Goal: Transaction & Acquisition: Purchase product/service

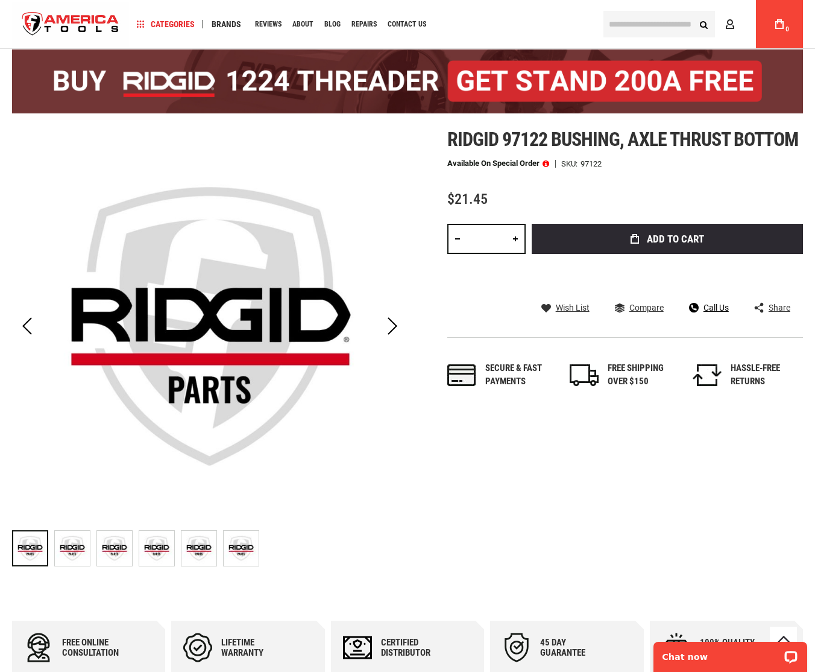
scroll to position [77, 0]
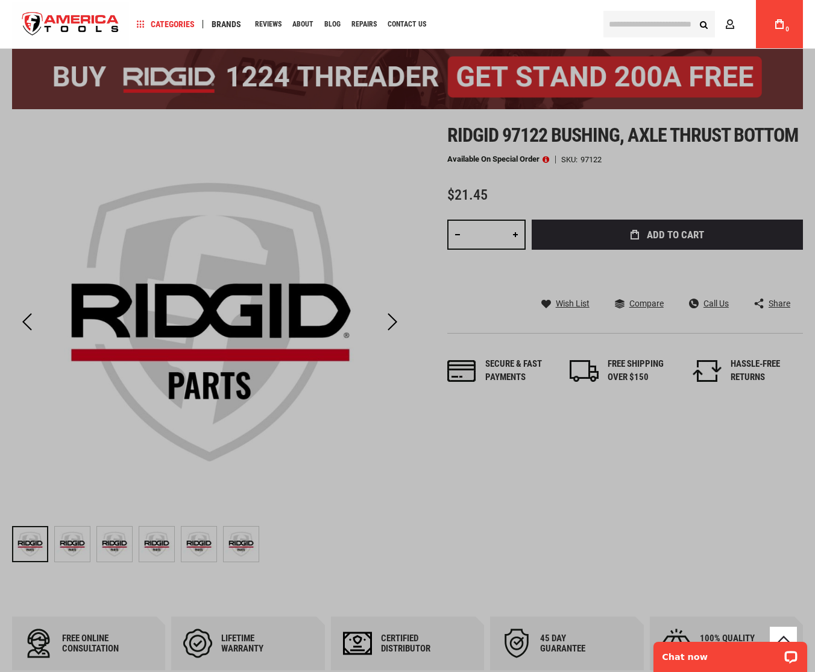
click at [666, 25] on input "text" at bounding box center [660, 24] width 112 height 27
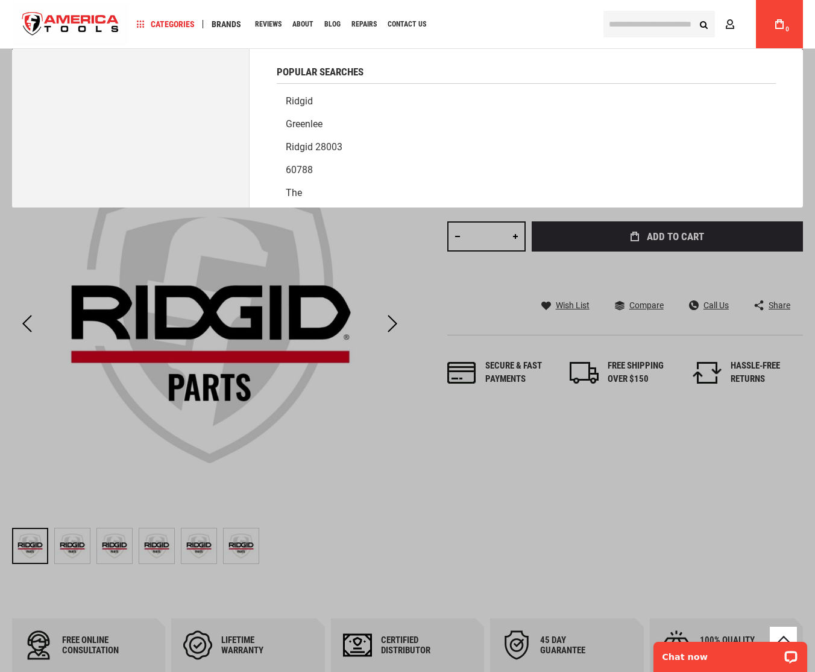
scroll to position [75, 0]
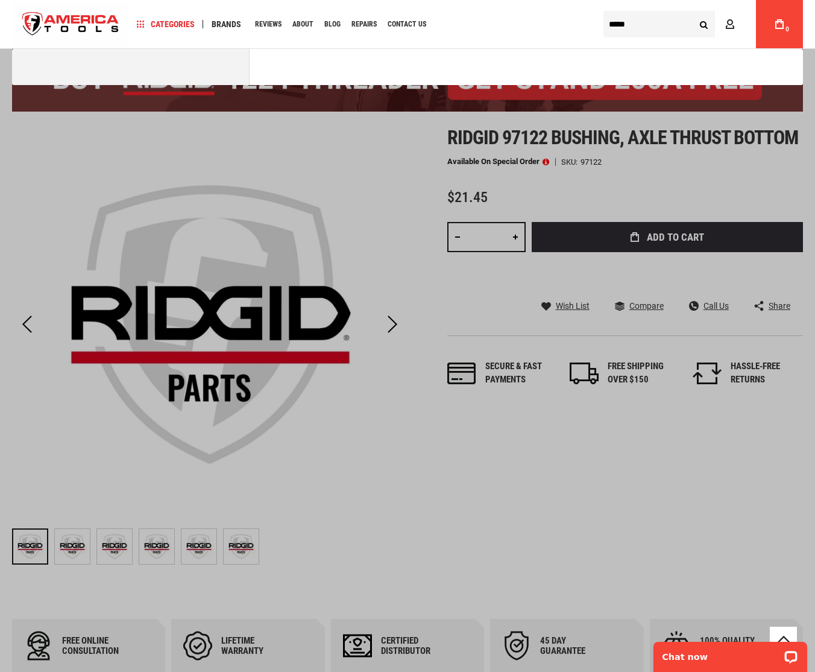
type input "*****"
click at [692, 13] on button "Search" at bounding box center [703, 24] width 23 height 23
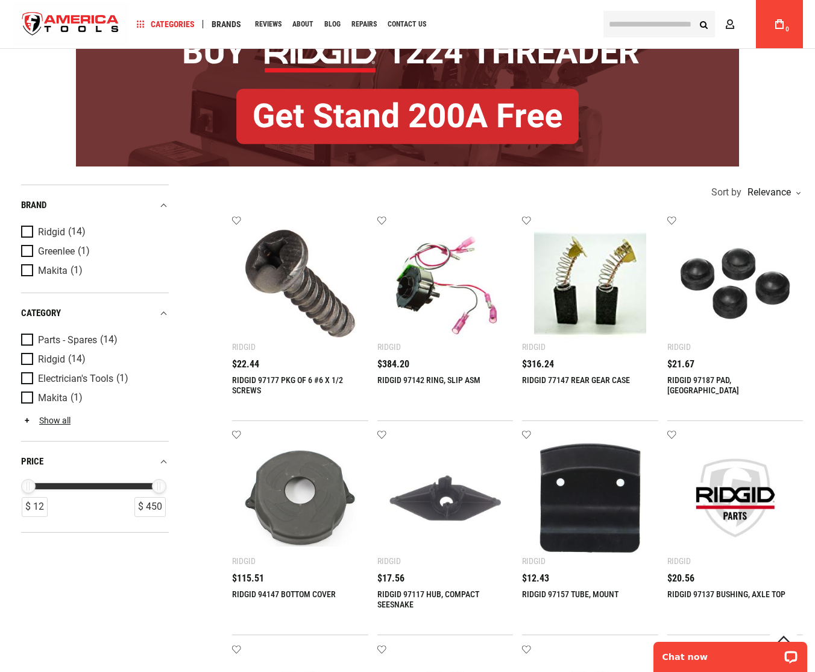
scroll to position [130, 0]
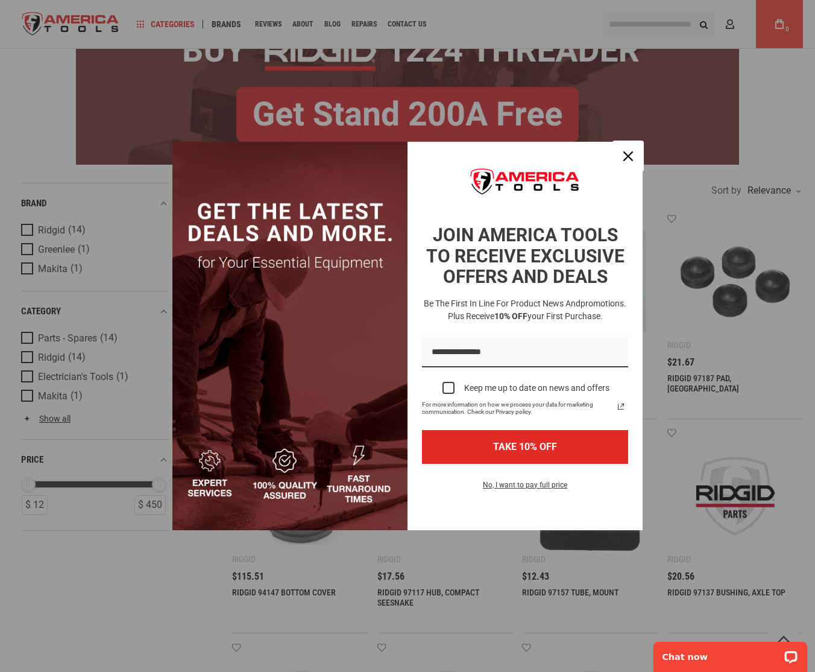
click at [632, 158] on icon "close icon" at bounding box center [629, 156] width 10 height 10
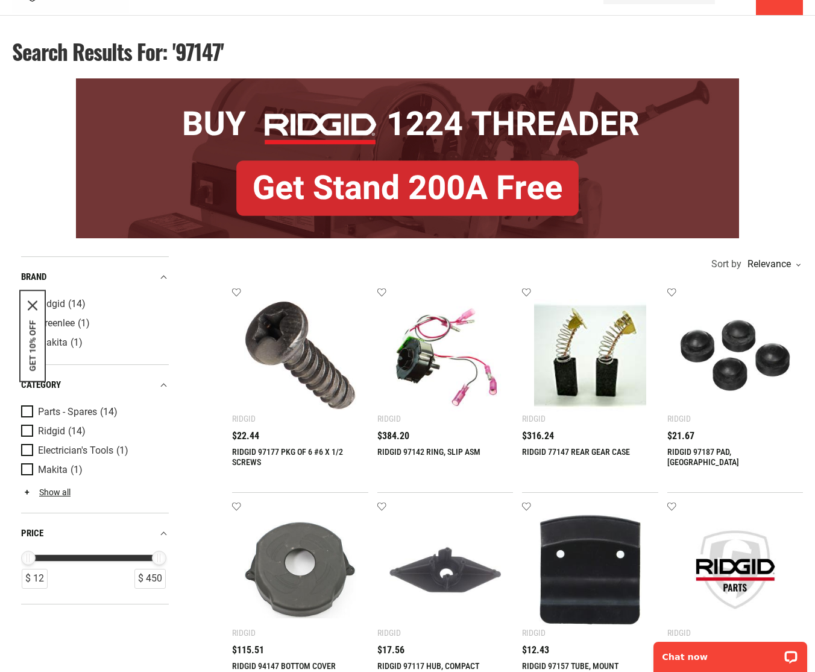
scroll to position [0, 0]
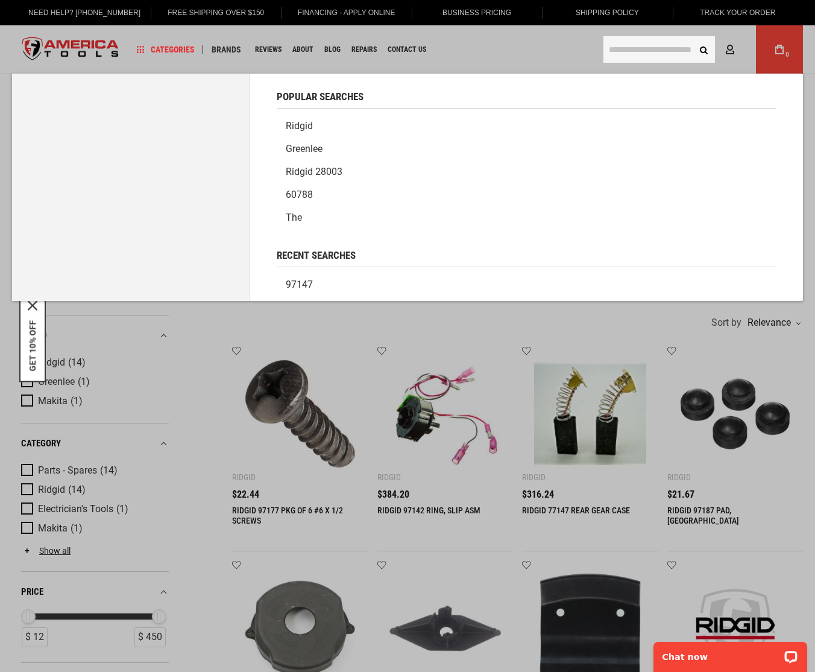
click at [641, 46] on input "text" at bounding box center [660, 49] width 112 height 27
type input "*****"
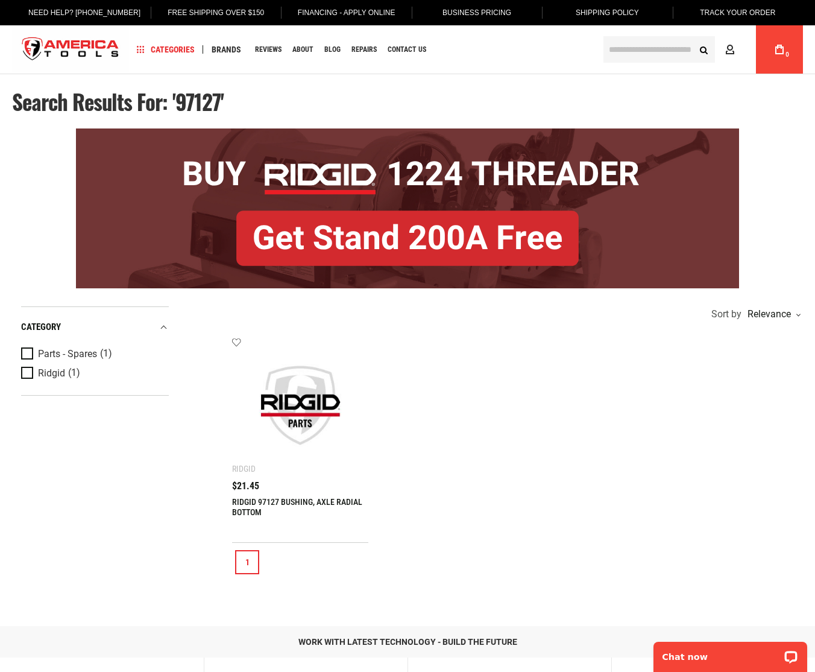
scroll to position [5, 0]
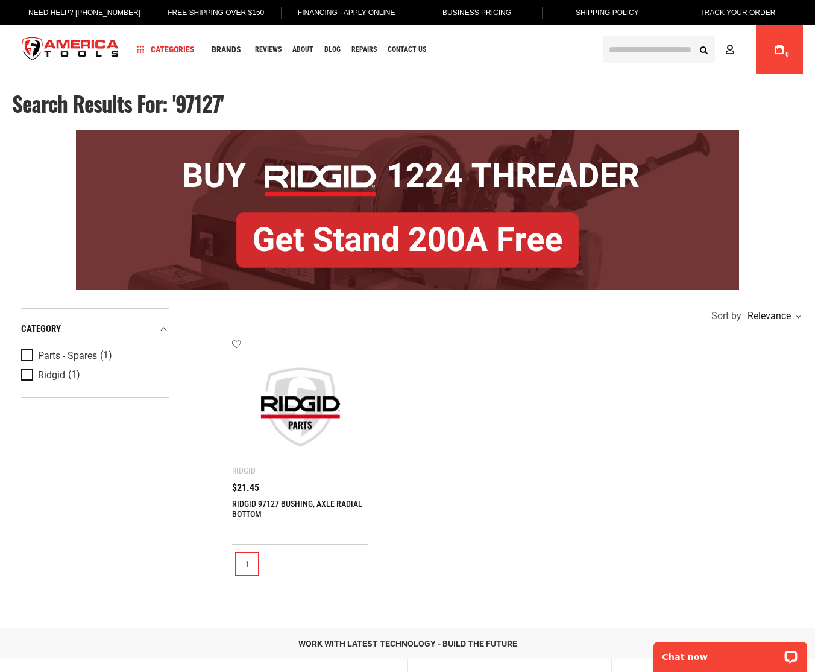
click at [286, 429] on img at bounding box center [300, 407] width 112 height 112
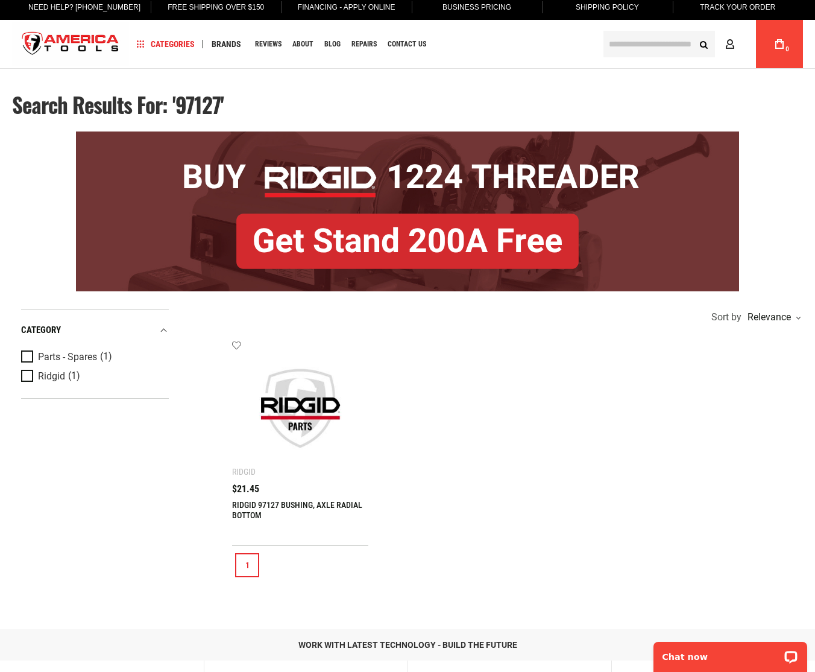
scroll to position [6, 0]
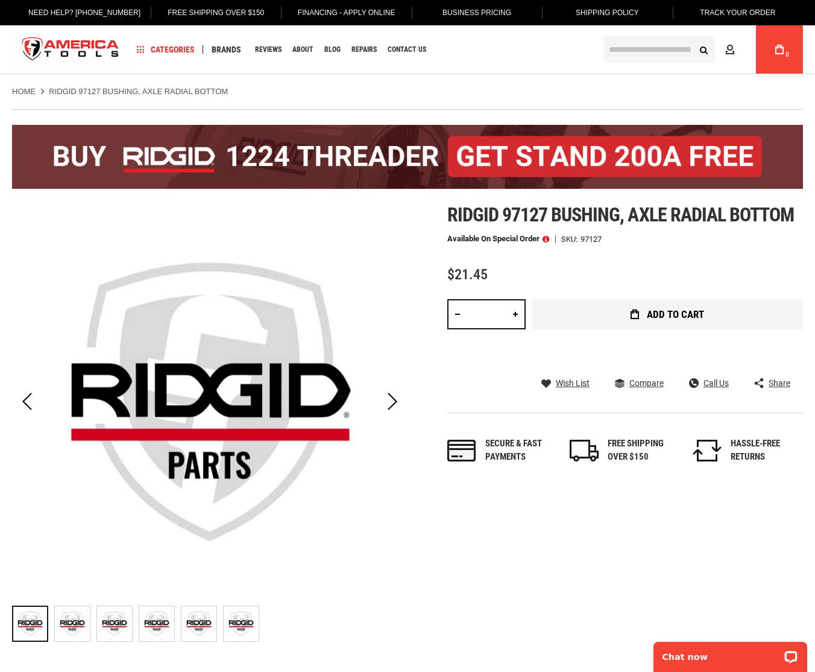
scroll to position [1, 0]
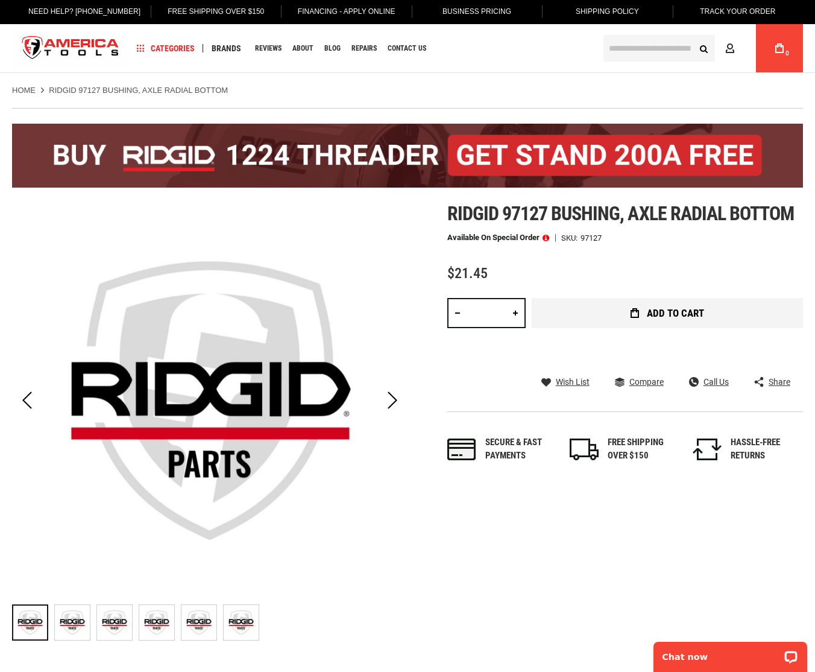
click at [637, 312] on icon "submit" at bounding box center [635, 313] width 8 height 10
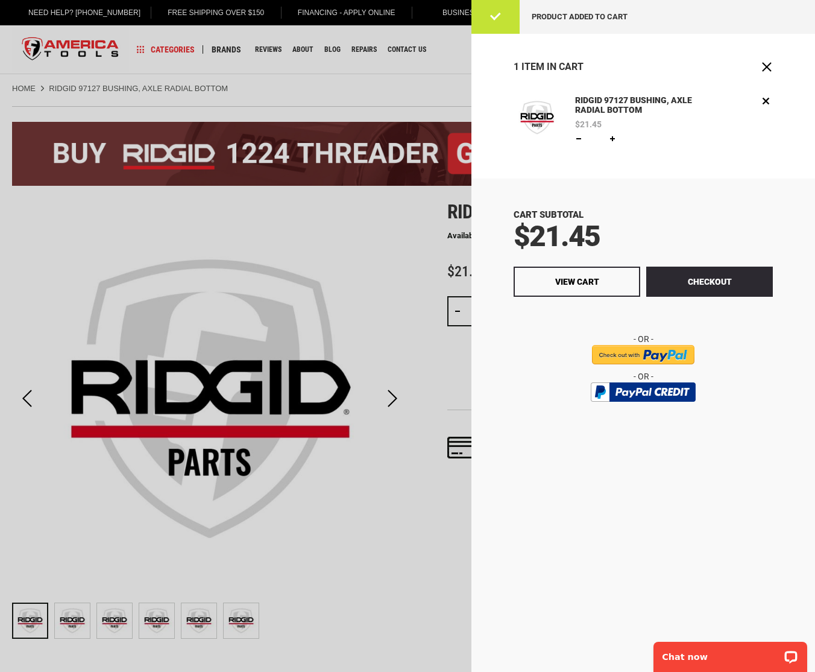
scroll to position [0, 0]
drag, startPoint x: 359, startPoint y: 95, endPoint x: 370, endPoint y: 90, distance: 11.6
click at [359, 95] on div at bounding box center [407, 336] width 815 height 672
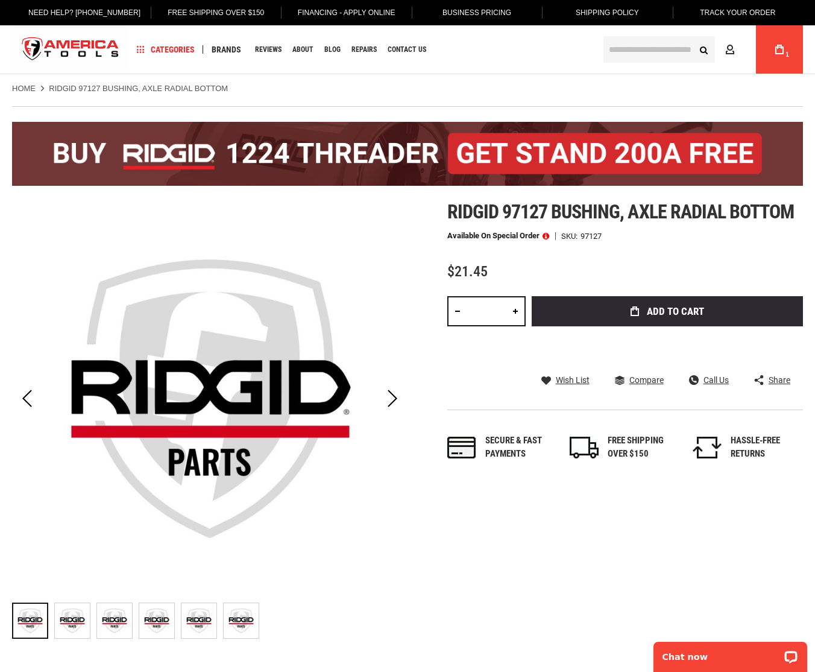
click at [675, 48] on input "text" at bounding box center [660, 49] width 112 height 27
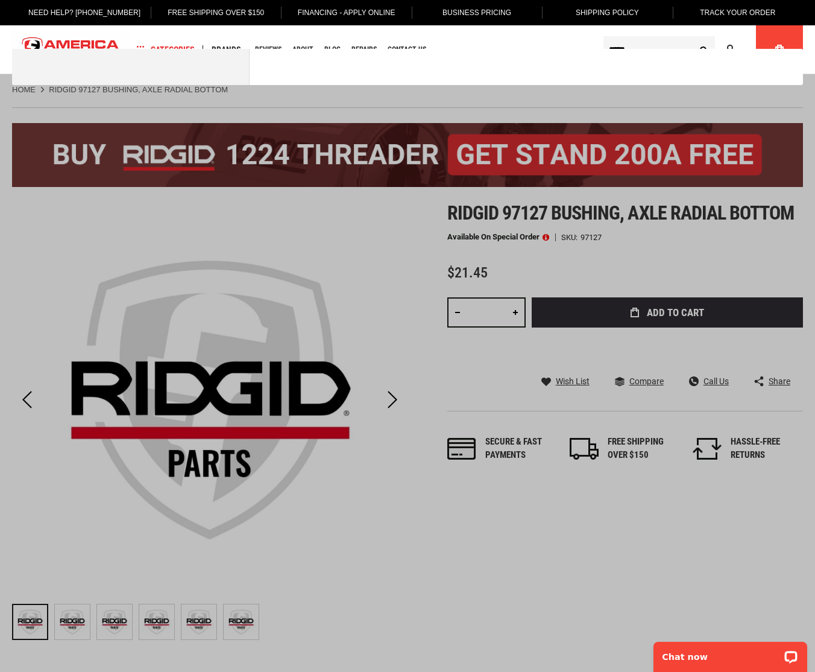
type input "*****"
click at [692, 38] on button "Search" at bounding box center [703, 49] width 23 height 23
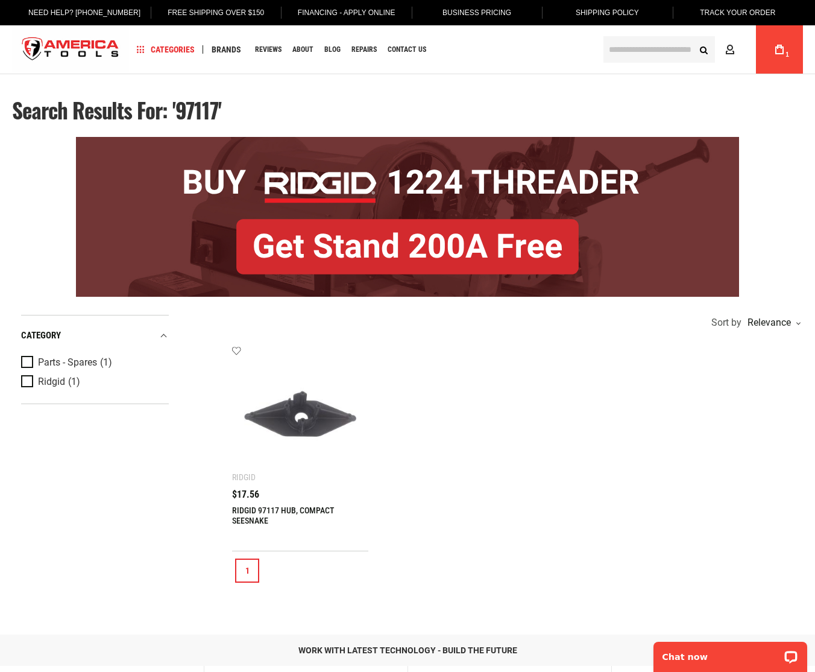
click at [299, 444] on img at bounding box center [300, 414] width 112 height 112
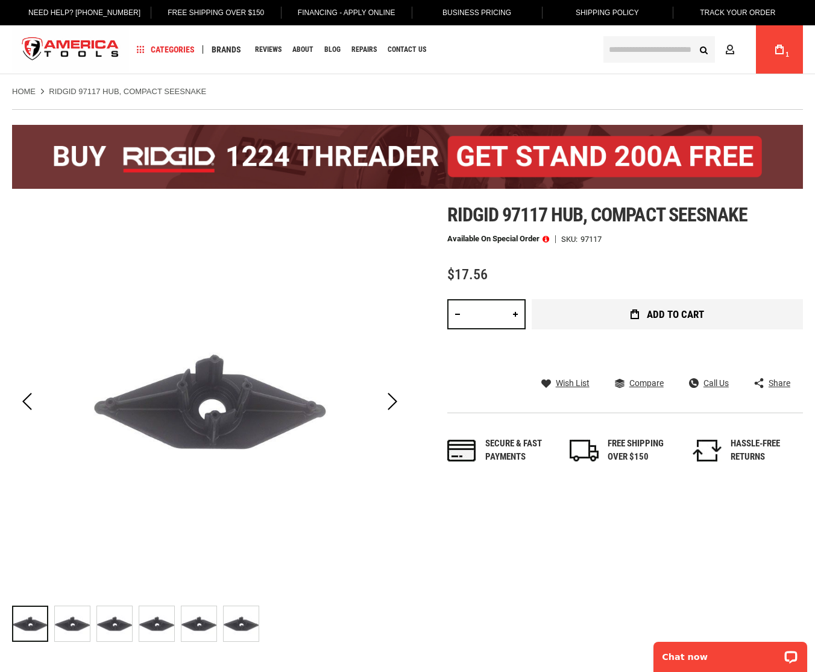
click at [627, 319] on button "Add to Cart" at bounding box center [667, 314] width 271 height 30
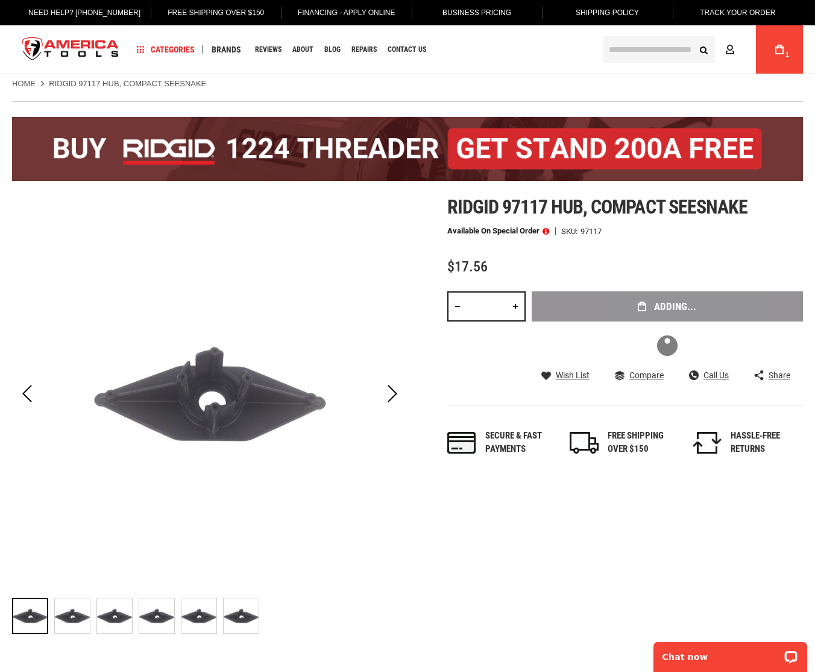
scroll to position [8, 0]
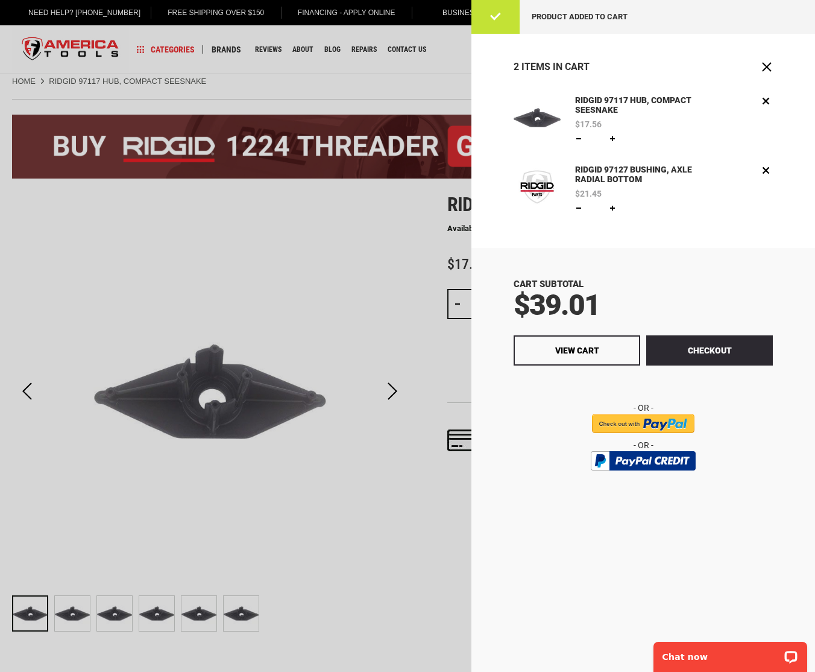
drag, startPoint x: 385, startPoint y: 78, endPoint x: 514, endPoint y: 75, distance: 129.7
click at [385, 78] on div at bounding box center [407, 336] width 815 height 672
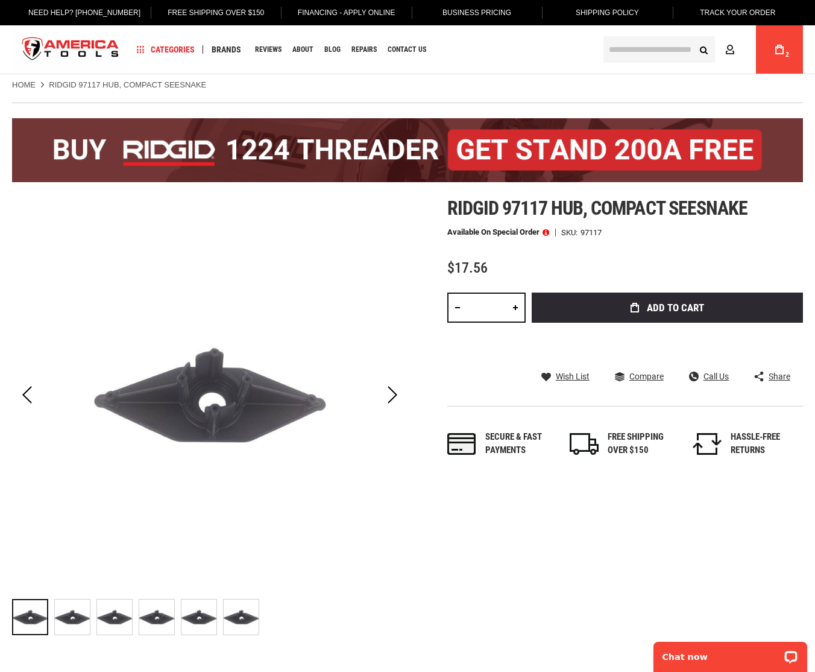
scroll to position [2, 0]
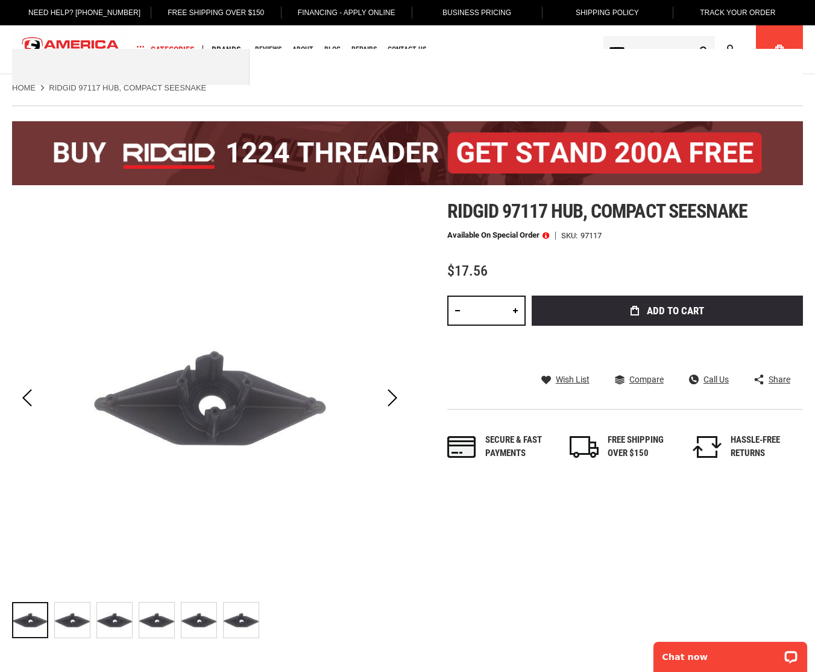
type input "*****"
click at [692, 38] on button "Search" at bounding box center [703, 49] width 23 height 23
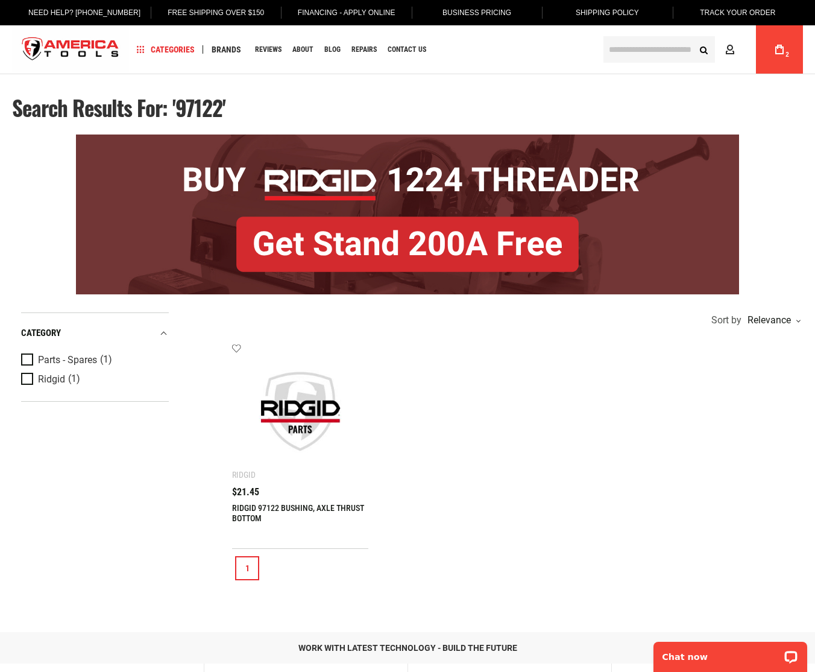
click at [279, 428] on img at bounding box center [300, 411] width 112 height 112
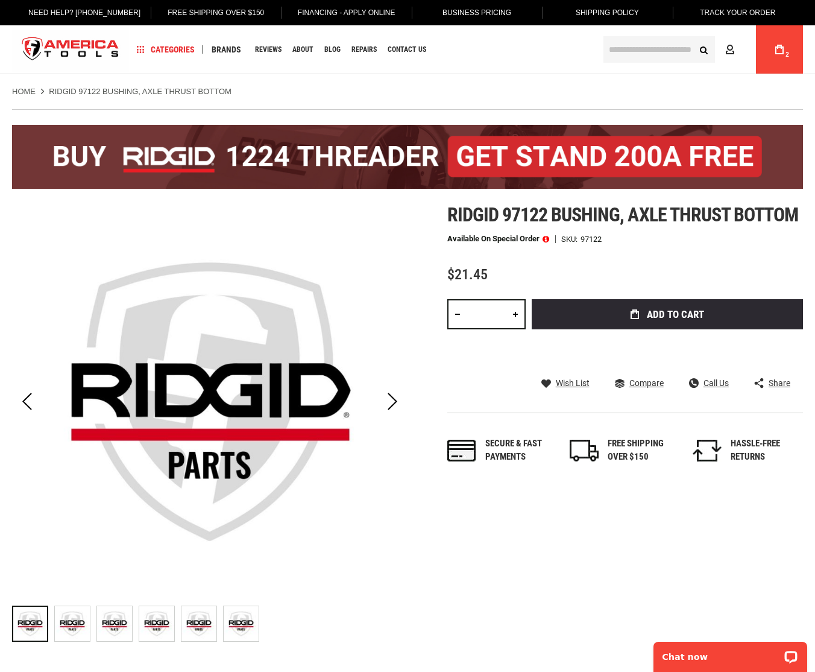
click at [601, 317] on button "Add to Cart" at bounding box center [667, 314] width 271 height 30
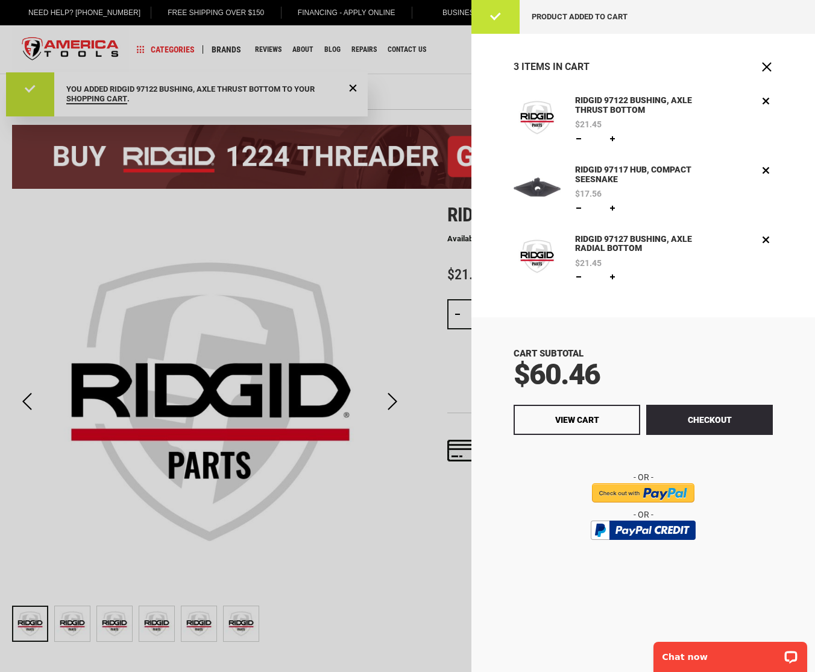
drag, startPoint x: 405, startPoint y: 83, endPoint x: 468, endPoint y: 78, distance: 62.9
click at [405, 83] on div at bounding box center [407, 336] width 815 height 672
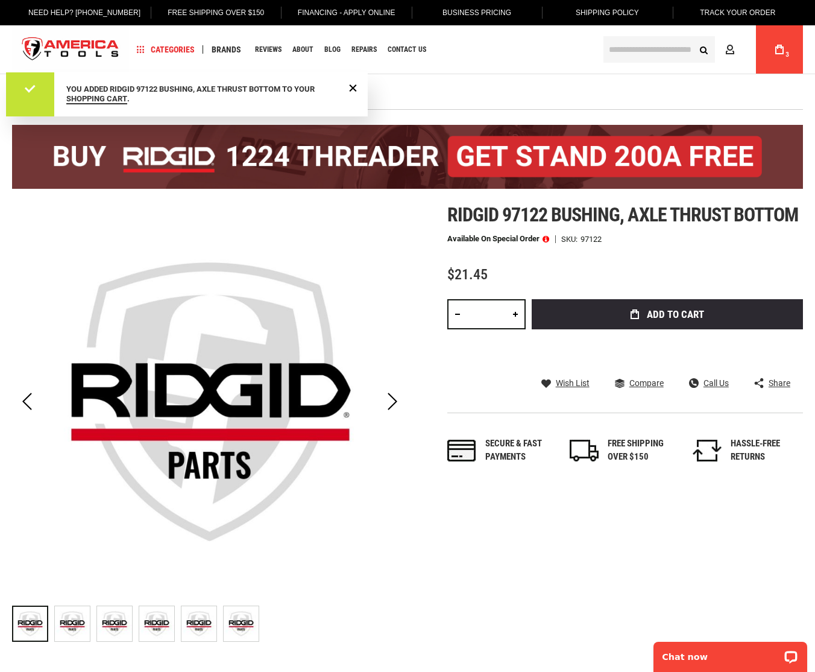
click at [648, 48] on input "text" at bounding box center [660, 49] width 112 height 27
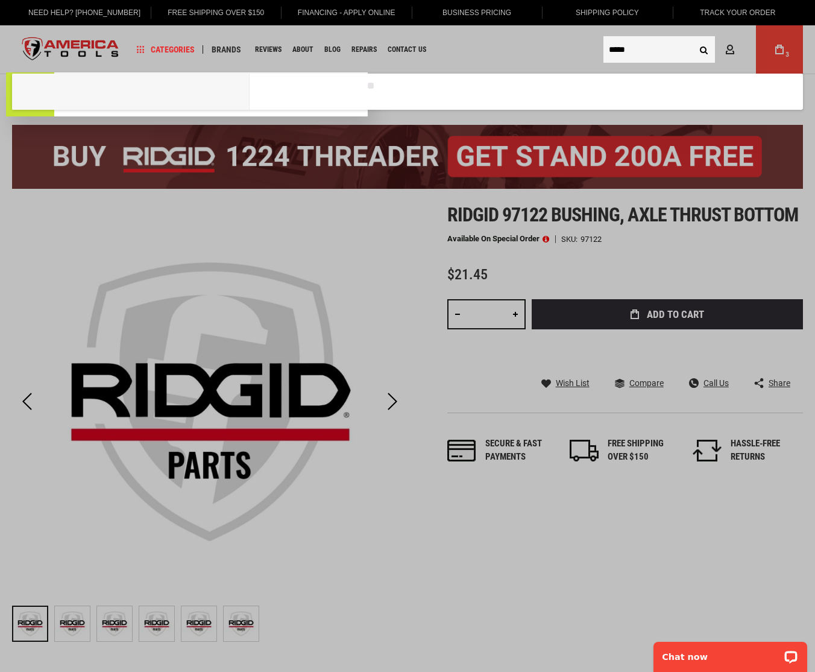
type input "*****"
click at [692, 38] on button "Search" at bounding box center [703, 49] width 23 height 23
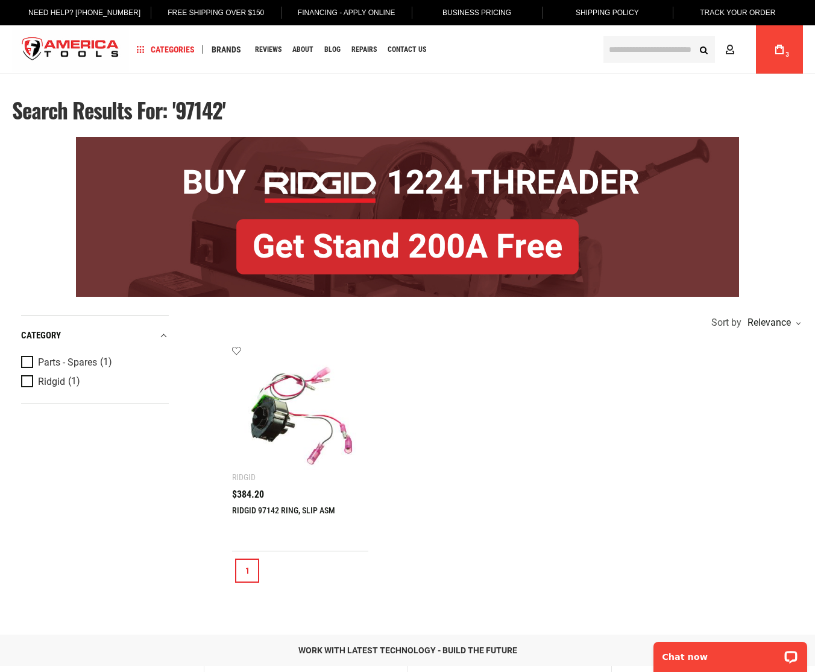
click at [302, 464] on img at bounding box center [300, 414] width 112 height 112
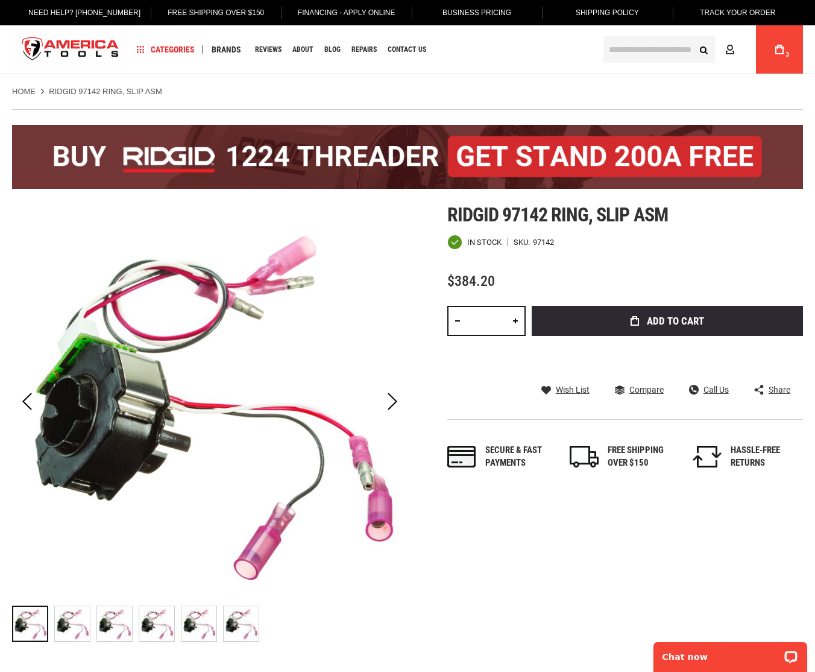
click at [623, 322] on button "Add to Cart" at bounding box center [667, 321] width 271 height 30
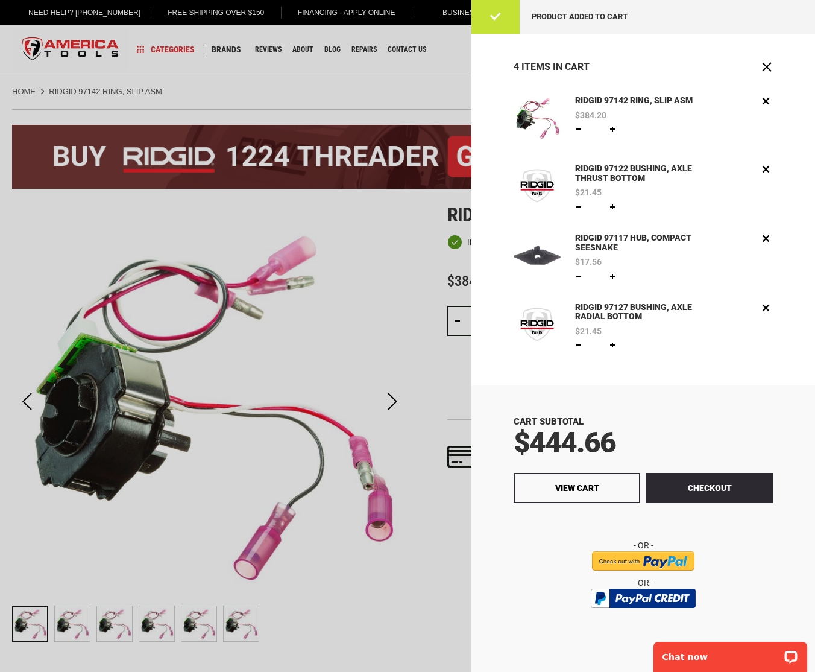
drag, startPoint x: 433, startPoint y: 80, endPoint x: 499, endPoint y: 71, distance: 67.0
click at [433, 80] on div at bounding box center [407, 336] width 815 height 672
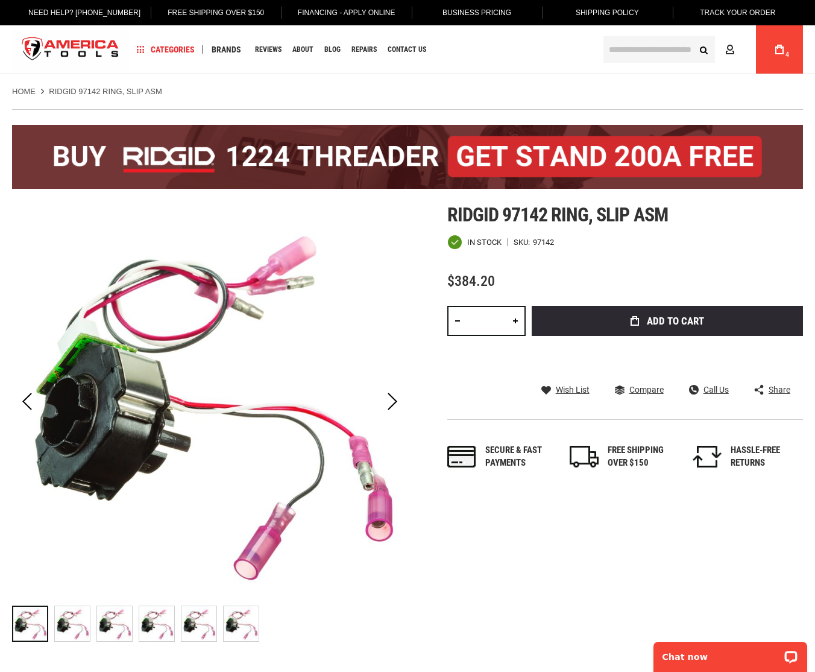
click at [651, 40] on input "text" at bounding box center [660, 49] width 112 height 27
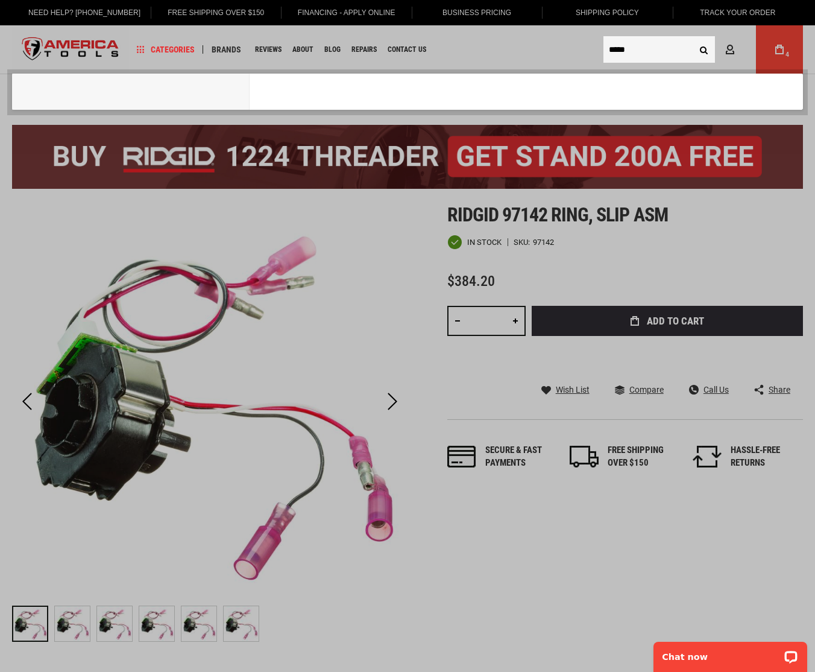
type input "*****"
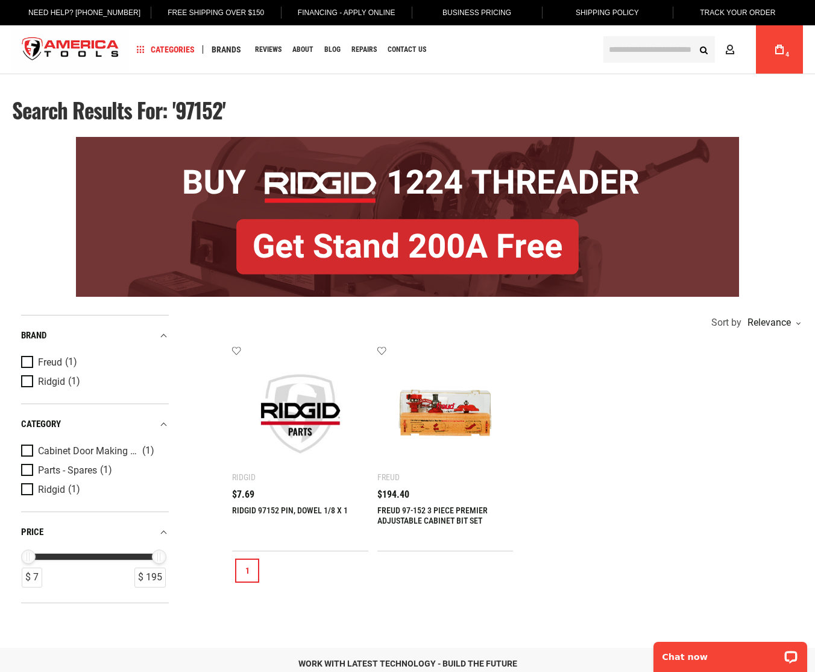
click at [306, 432] on img at bounding box center [300, 414] width 112 height 112
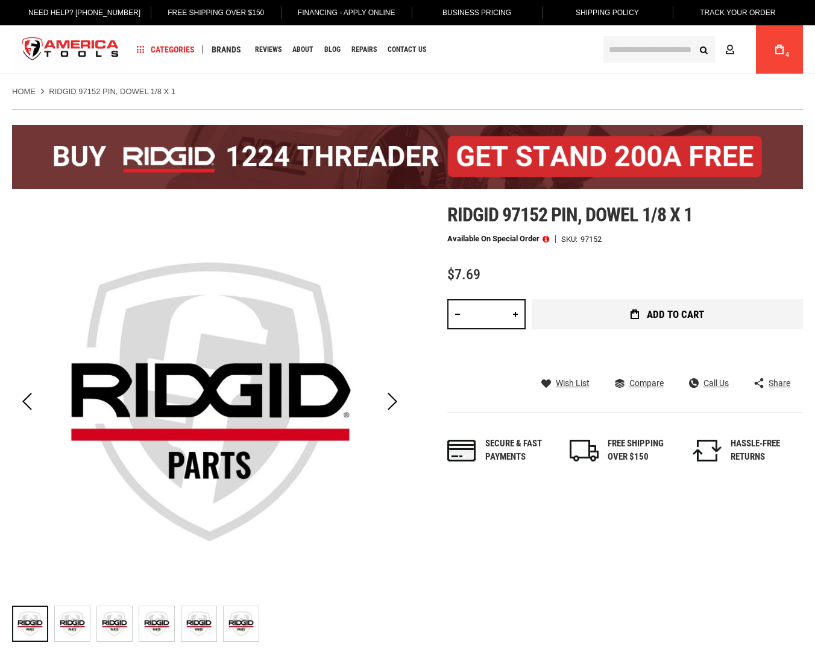
click at [645, 316] on body "The store will not work correctly in the case when cookies are disabled. Langua…" at bounding box center [407, 336] width 815 height 672
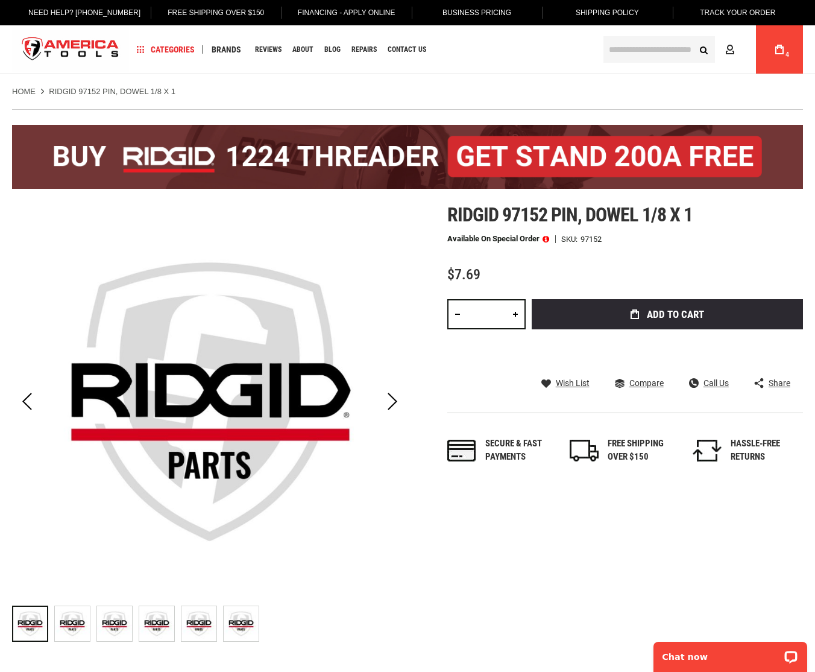
drag, startPoint x: 643, startPoint y: 63, endPoint x: 644, endPoint y: 57, distance: 6.7
click at [643, 61] on div "Search Advanced Search Search Account My Cart 4" at bounding box center [699, 49] width 209 height 48
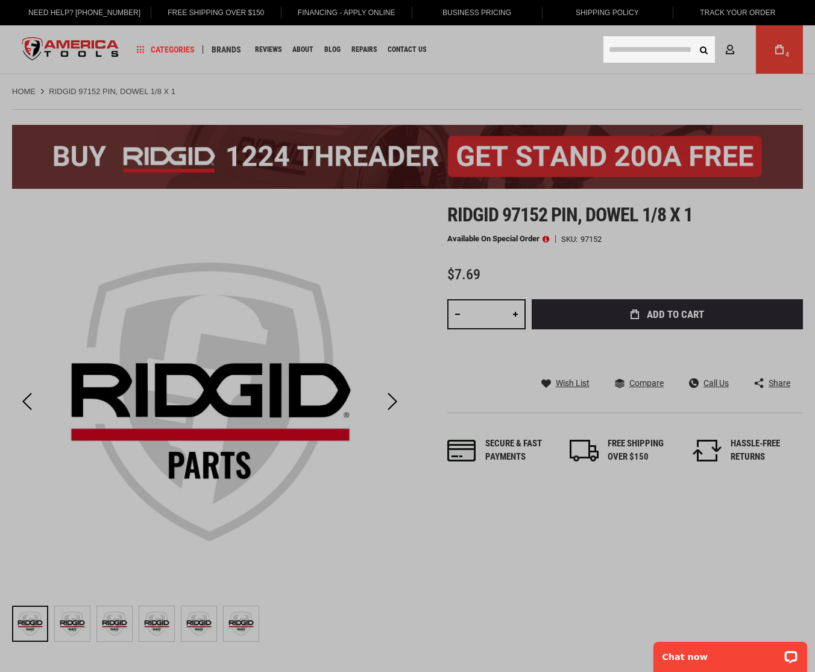
click at [644, 50] on input "text" at bounding box center [660, 49] width 112 height 27
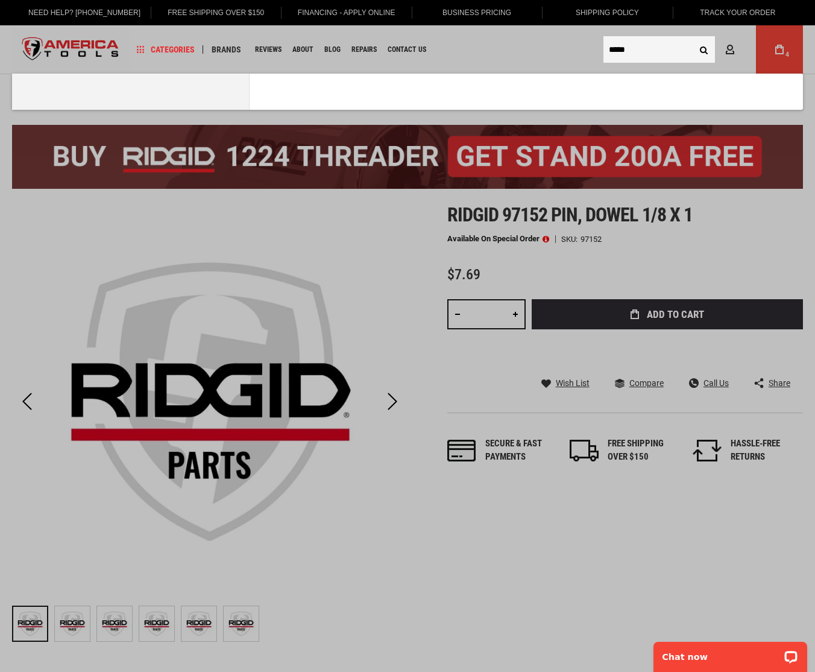
type input "*****"
click at [692, 38] on button "Search" at bounding box center [703, 49] width 23 height 23
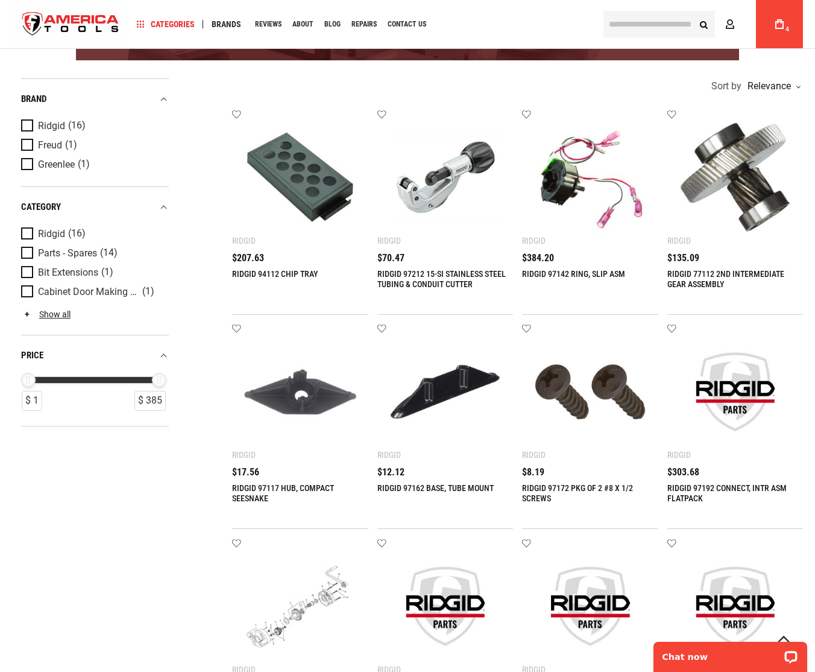
scroll to position [263, 0]
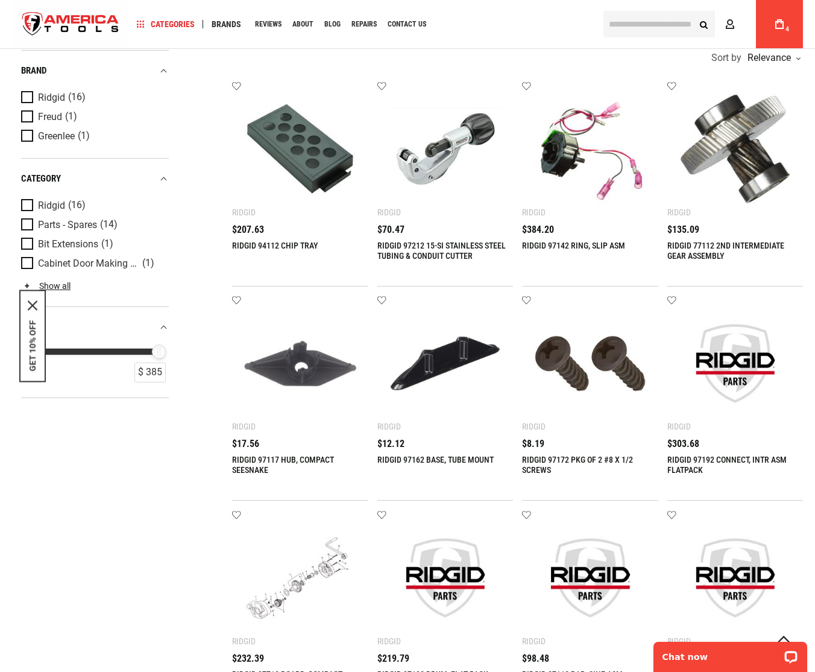
click at [651, 33] on input "text" at bounding box center [660, 24] width 112 height 27
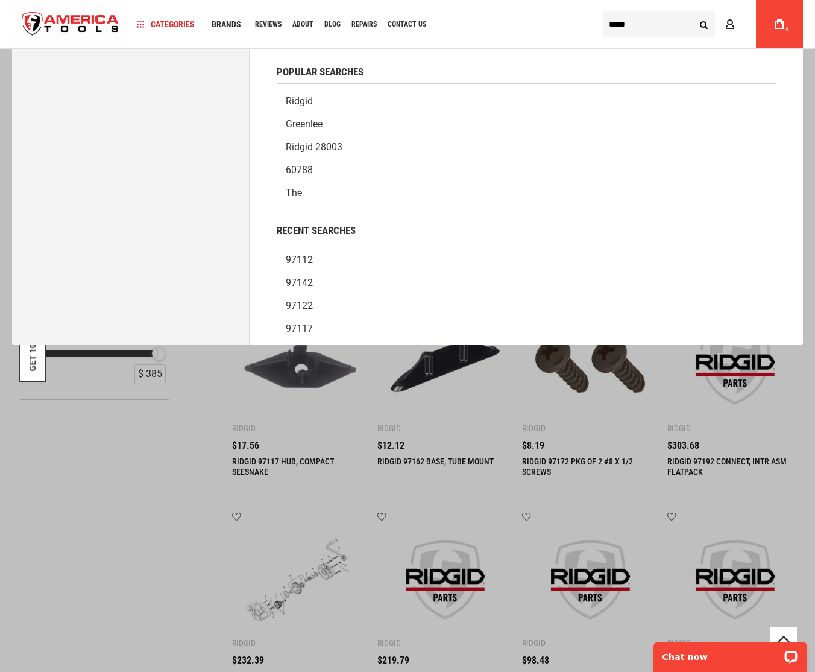
type input "*****"
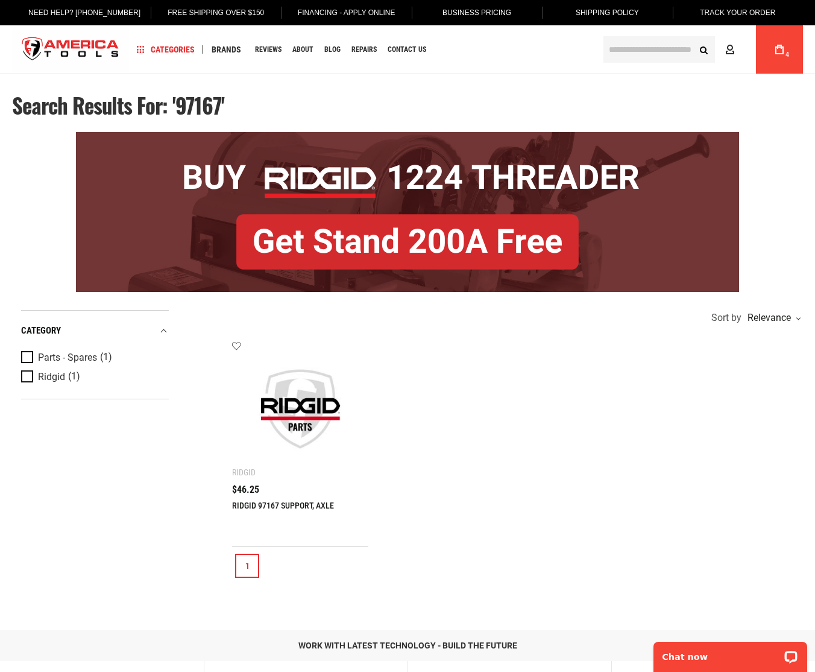
click at [299, 438] on img at bounding box center [300, 409] width 112 height 112
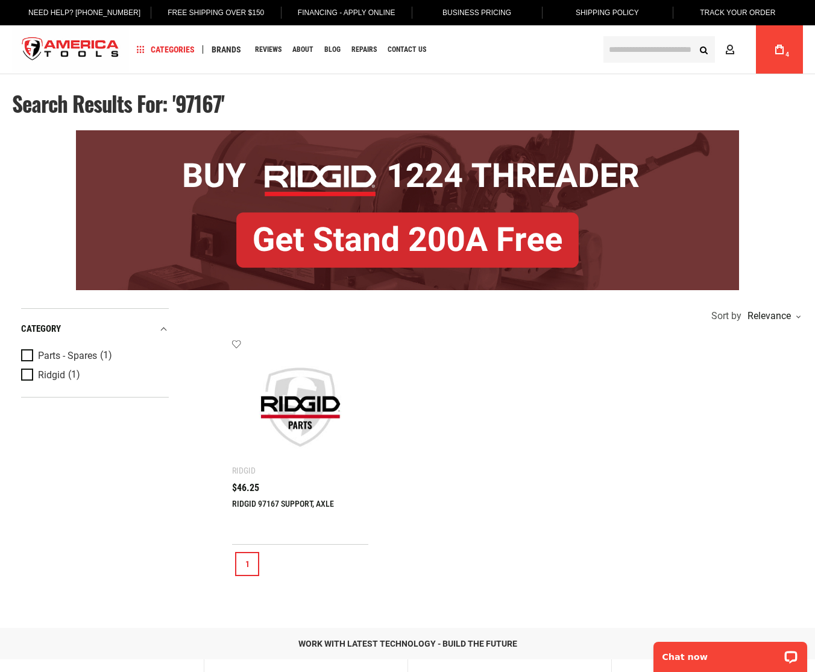
scroll to position [7, 0]
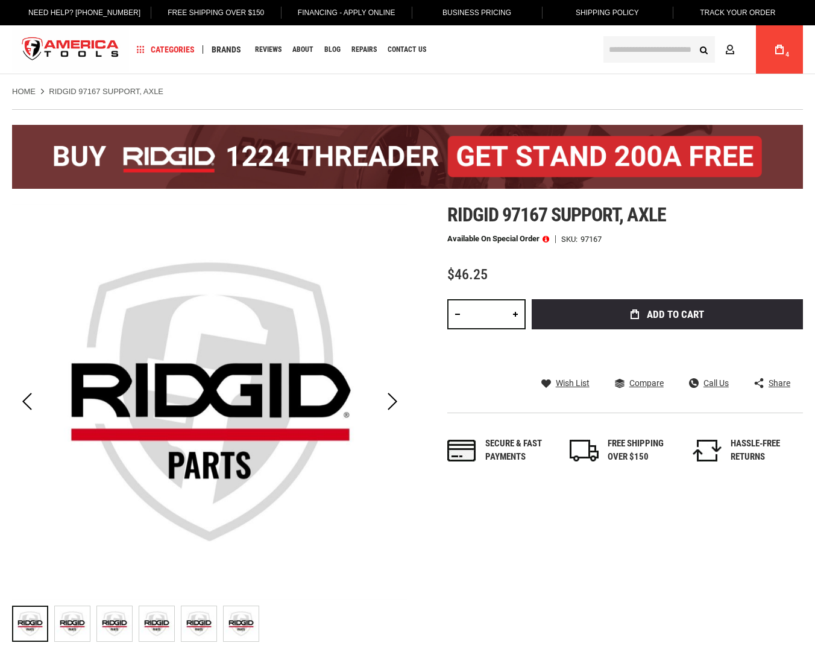
click at [678, 317] on span "Add to Cart" at bounding box center [675, 314] width 57 height 10
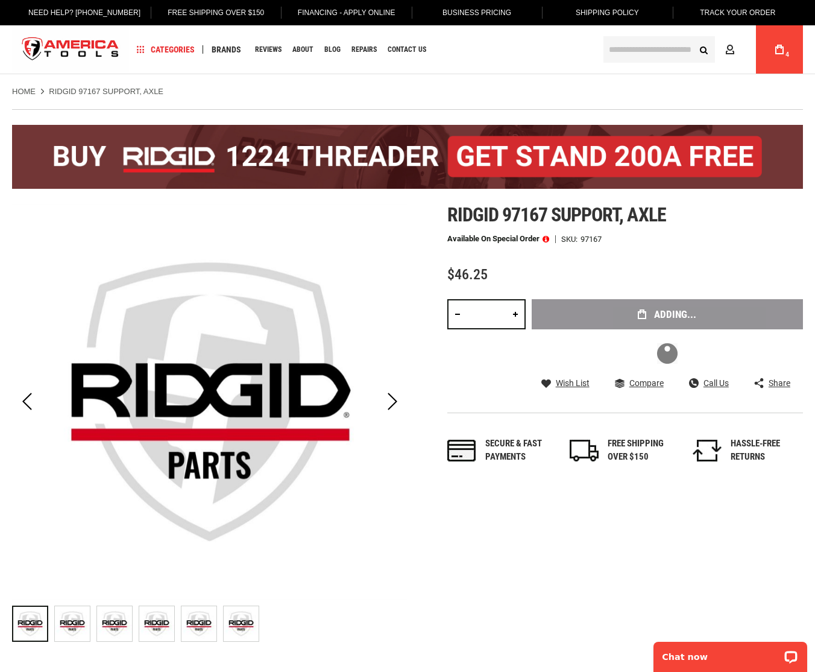
click at [662, 52] on input "text" at bounding box center [660, 49] width 112 height 27
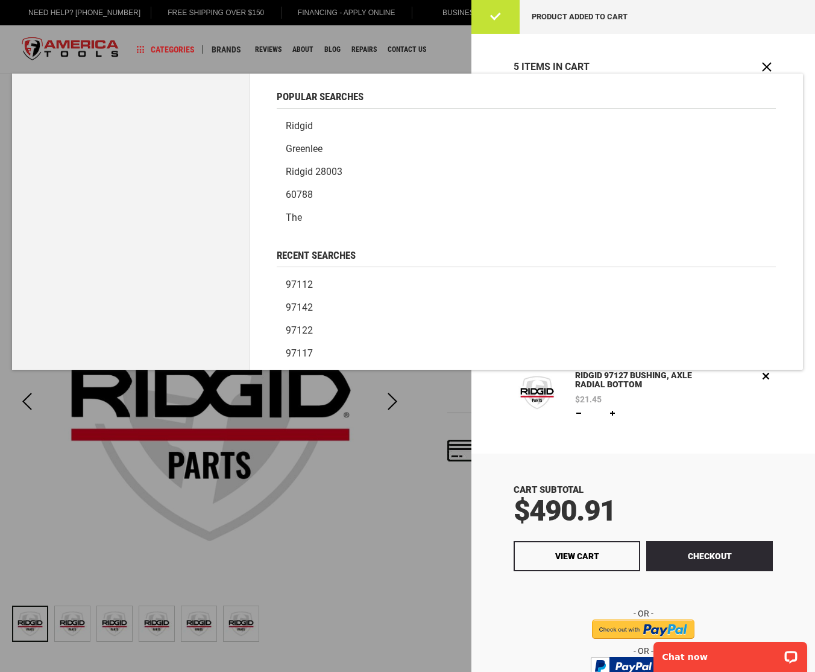
drag, startPoint x: 428, startPoint y: 49, endPoint x: 444, endPoint y: 47, distance: 16.5
click at [428, 49] on div at bounding box center [407, 336] width 815 height 672
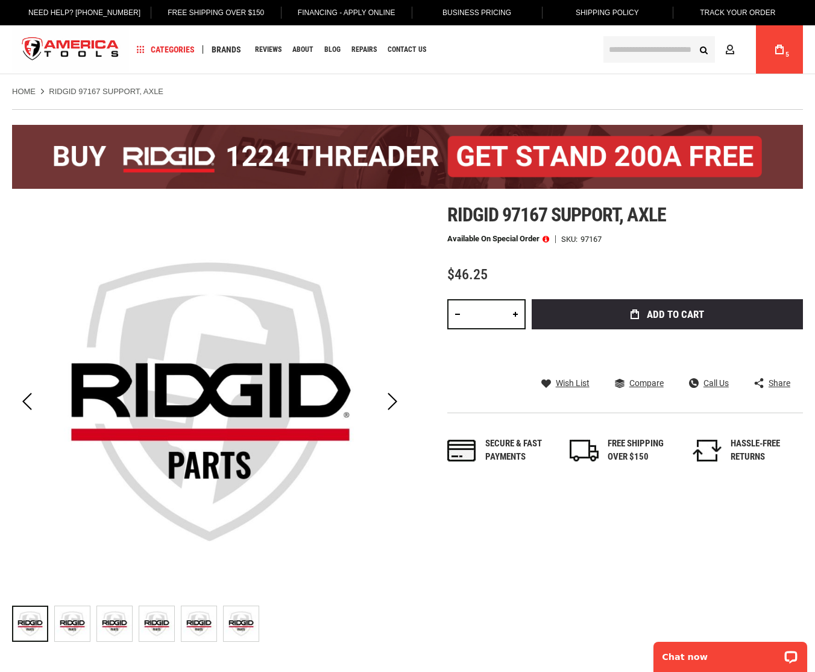
click at [645, 53] on input "text" at bounding box center [660, 49] width 112 height 27
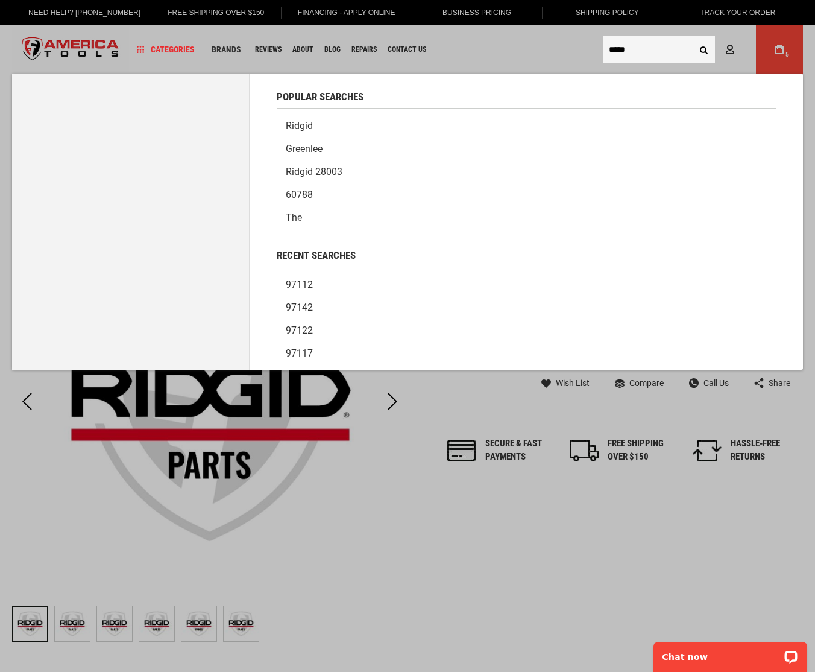
type input "*****"
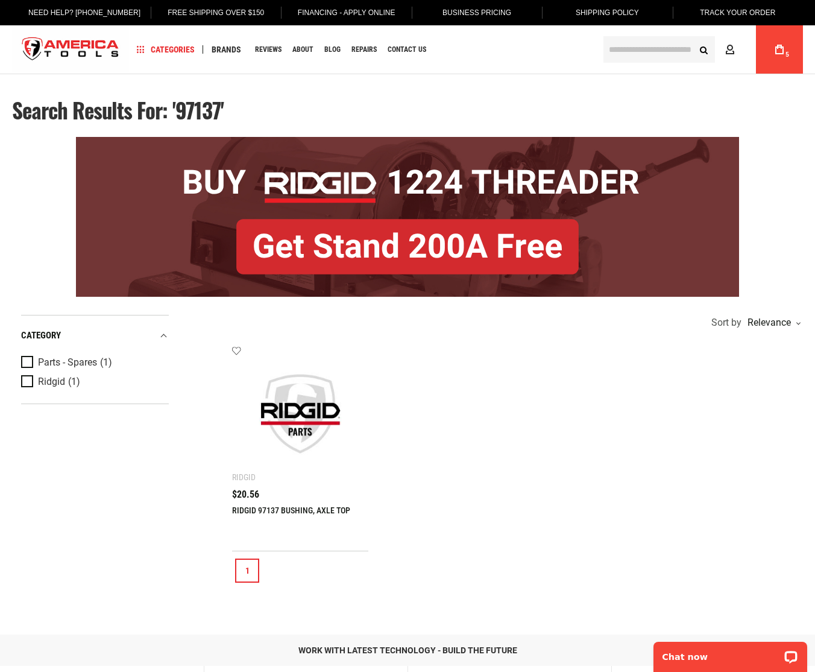
click at [279, 457] on img at bounding box center [300, 414] width 112 height 112
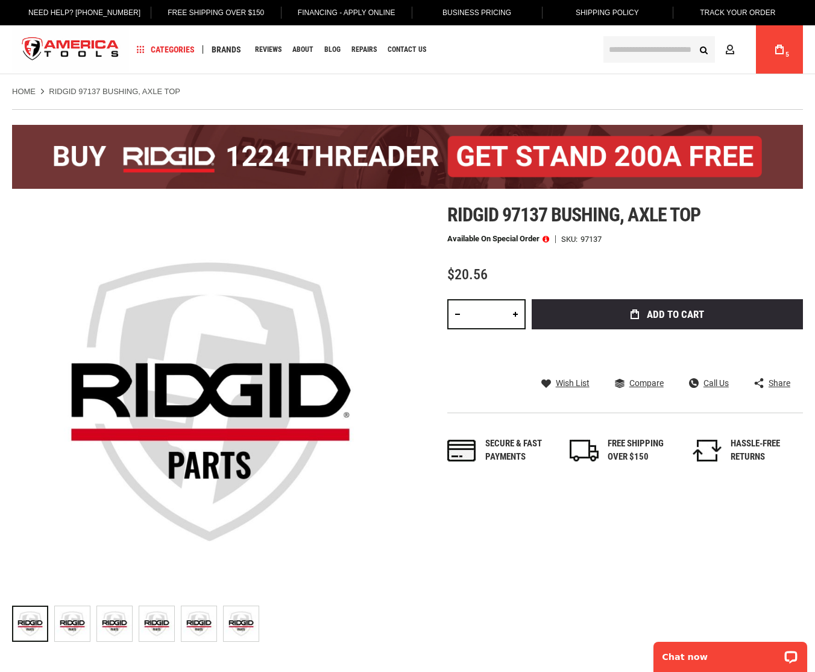
click at [650, 321] on button "Add to Cart" at bounding box center [667, 314] width 271 height 30
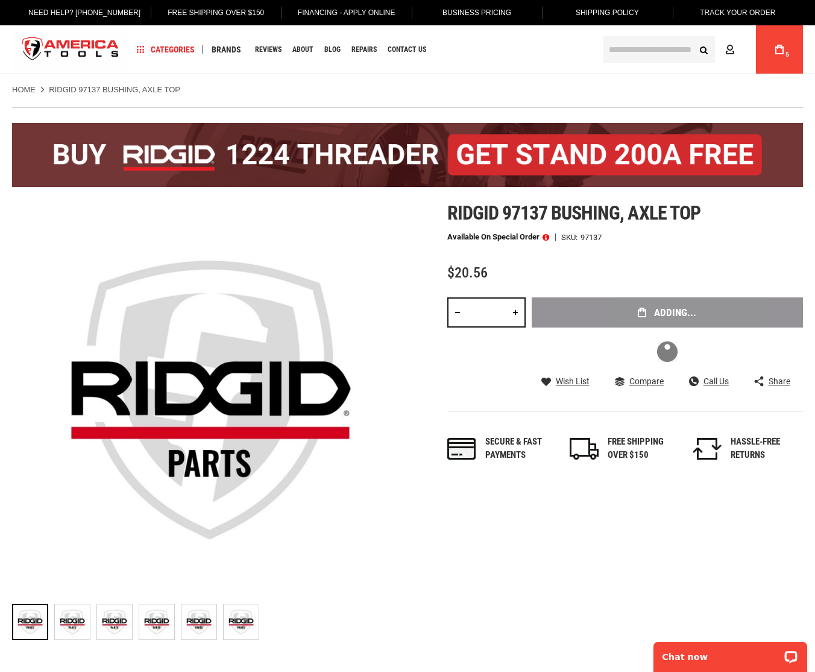
scroll to position [3, 0]
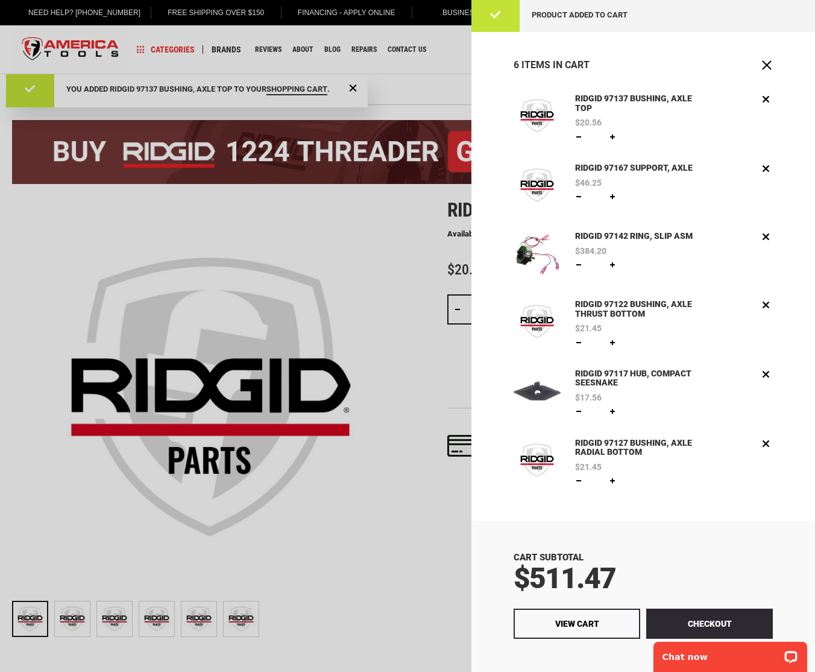
drag, startPoint x: 444, startPoint y: 72, endPoint x: 452, endPoint y: 72, distance: 7.2
click at [446, 72] on div at bounding box center [407, 336] width 815 height 672
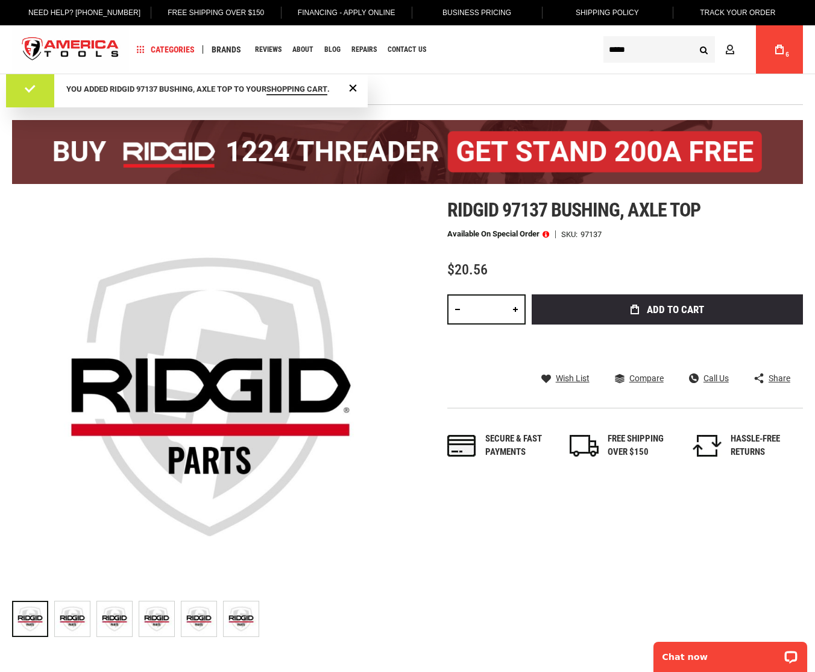
type input "*****"
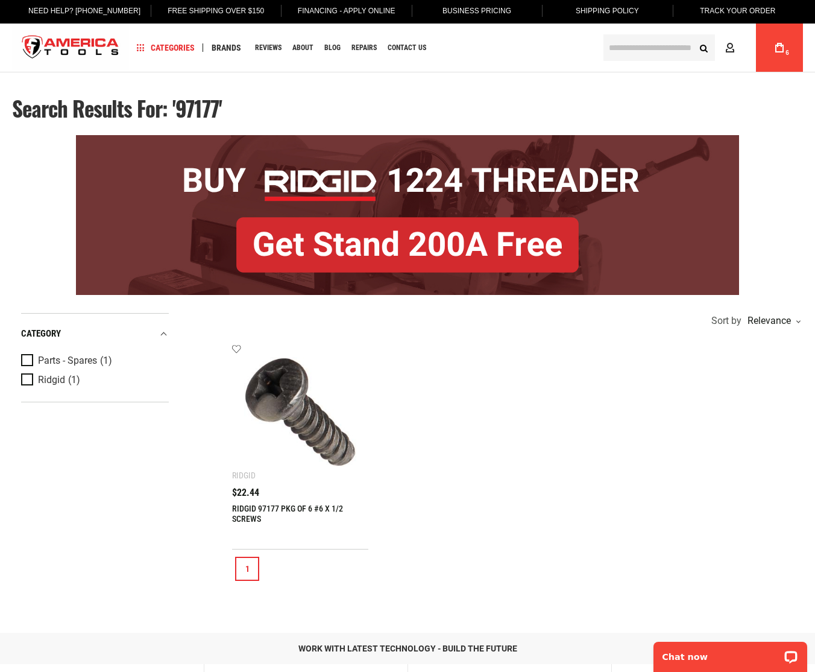
scroll to position [1, 0]
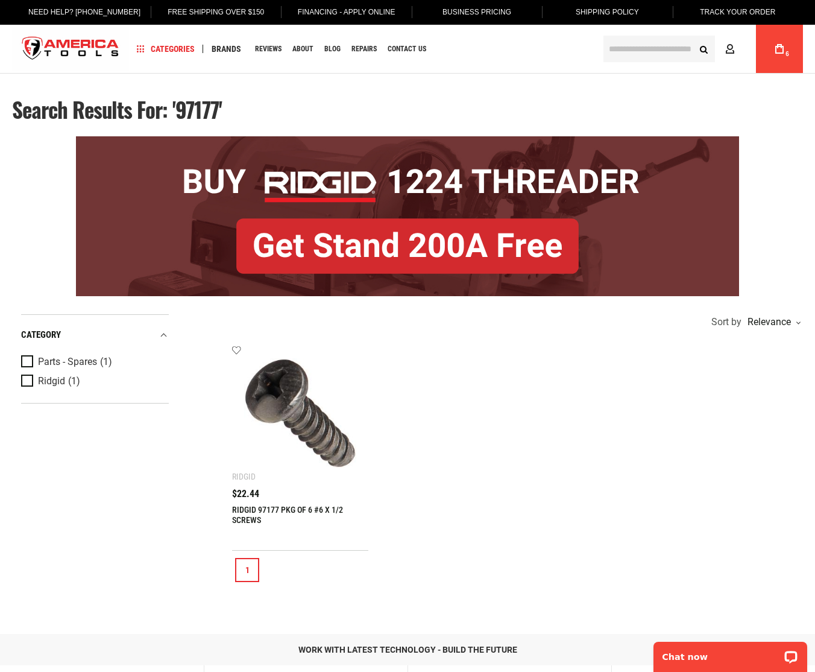
click at [306, 423] on img at bounding box center [300, 413] width 112 height 112
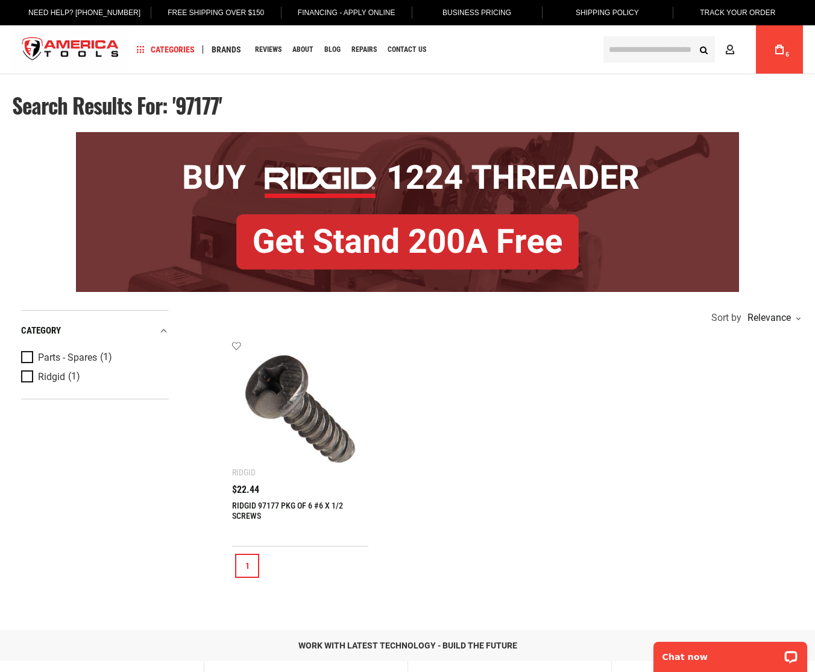
scroll to position [4, 0]
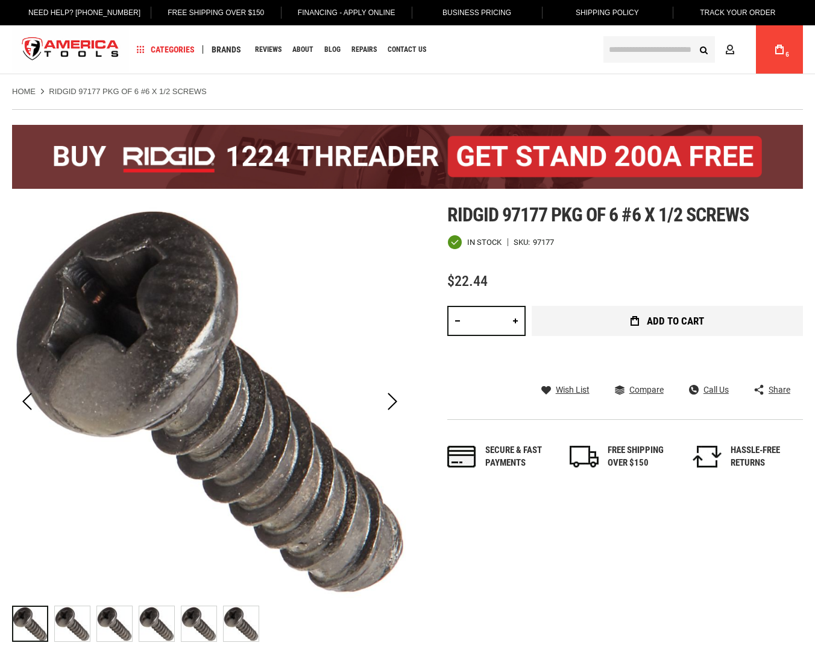
click at [598, 325] on button "Add to Cart" at bounding box center [667, 321] width 271 height 30
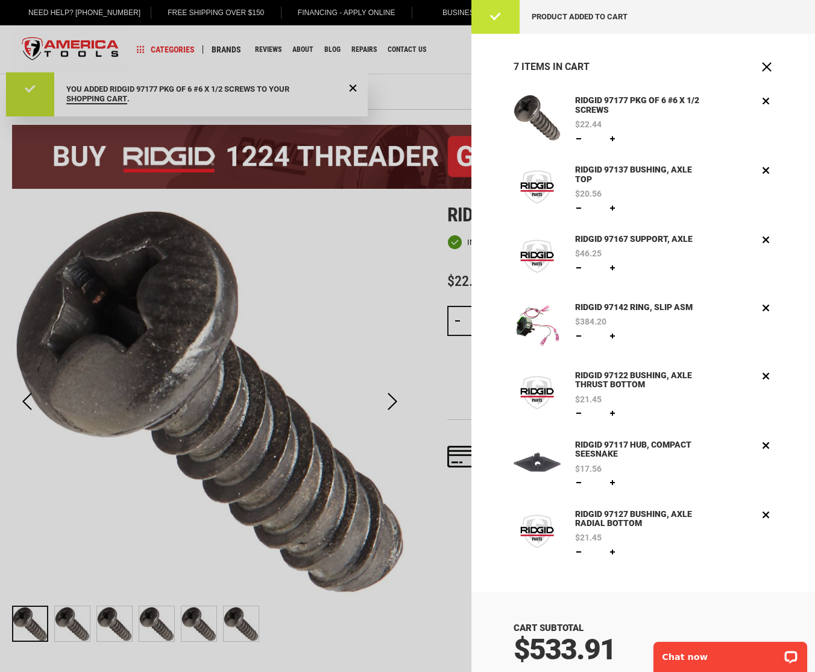
click at [448, 71] on div at bounding box center [407, 336] width 815 height 672
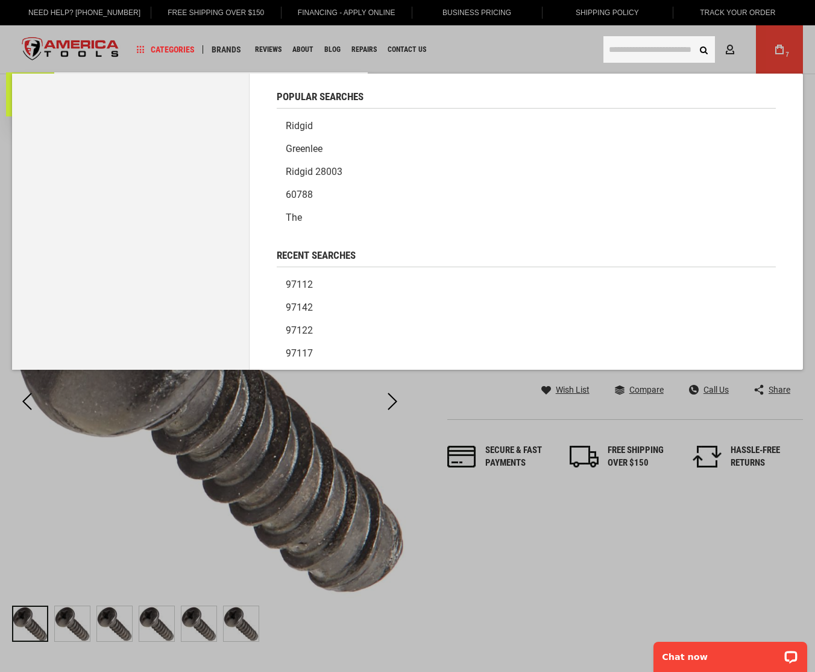
click at [659, 45] on input "text" at bounding box center [660, 49] width 112 height 27
drag, startPoint x: 564, startPoint y: 52, endPoint x: 572, endPoint y: 51, distance: 8.5
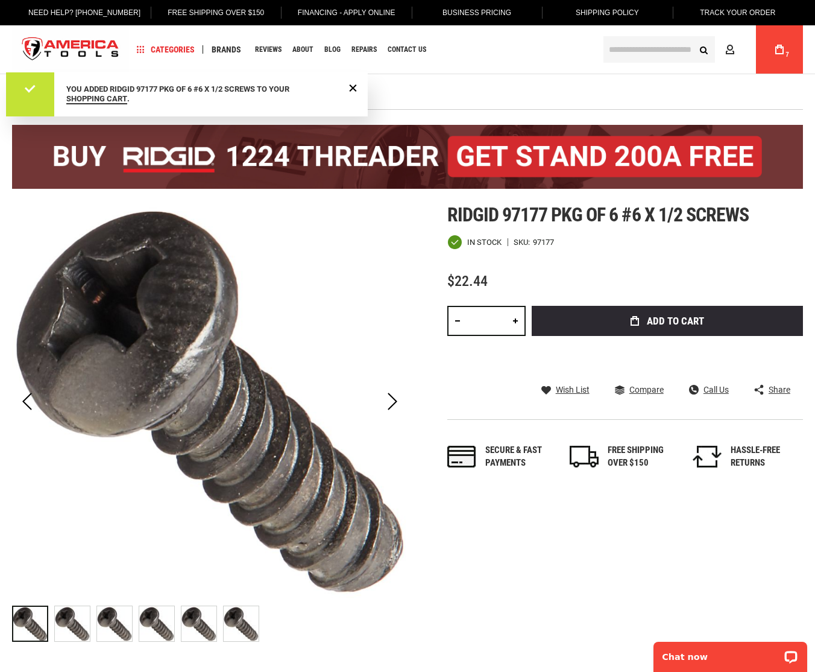
click at [642, 48] on input "text" at bounding box center [660, 49] width 112 height 27
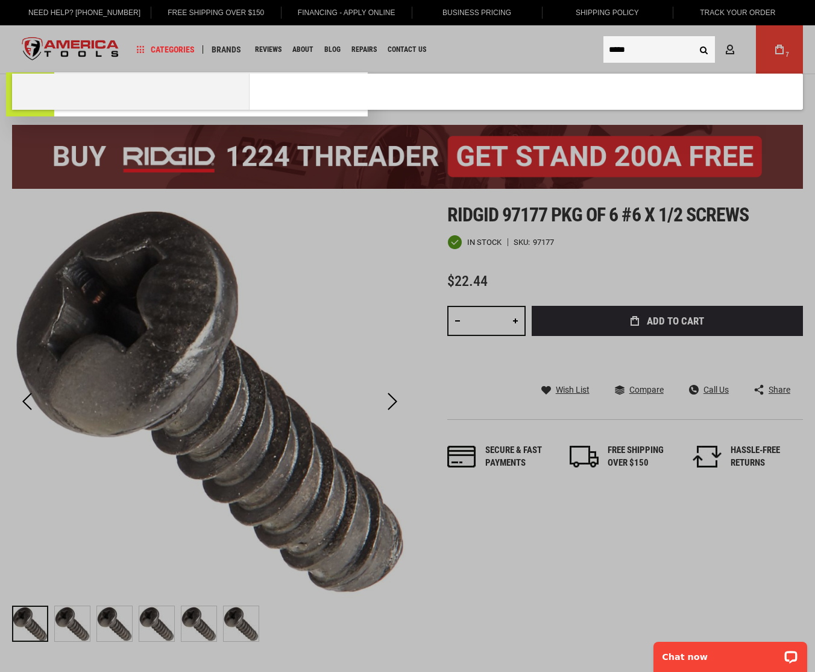
type input "*****"
click at [692, 38] on button "Search" at bounding box center [703, 49] width 23 height 23
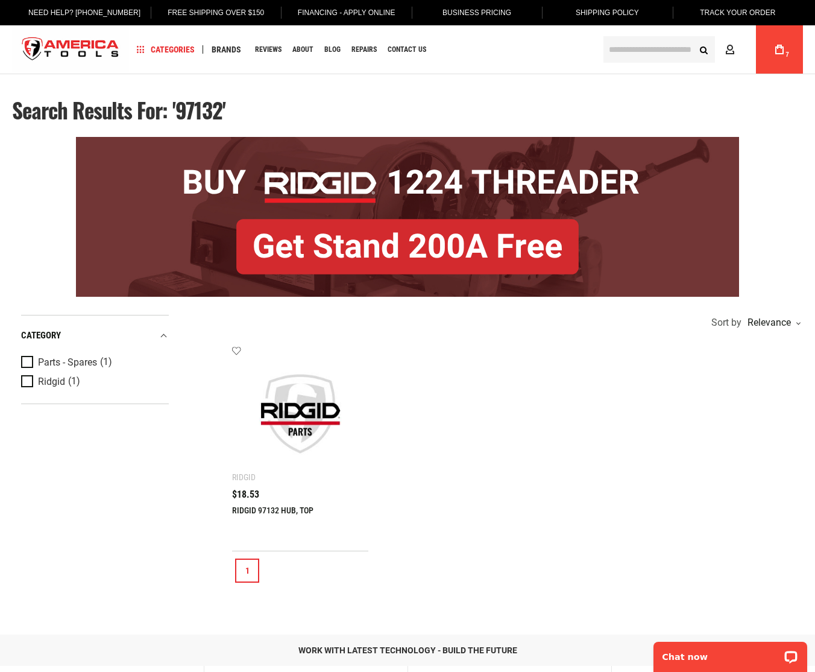
click at [273, 429] on img at bounding box center [300, 414] width 112 height 112
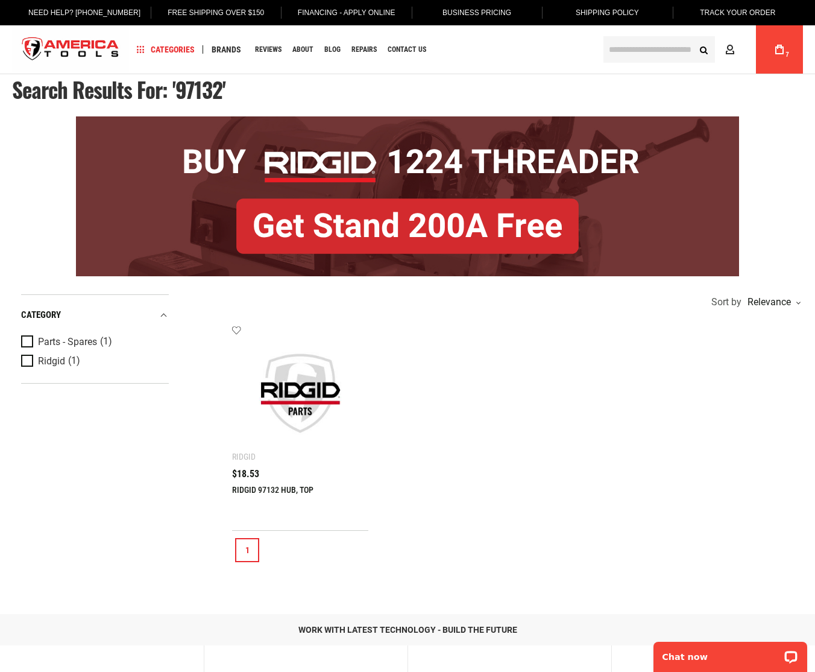
scroll to position [16, 0]
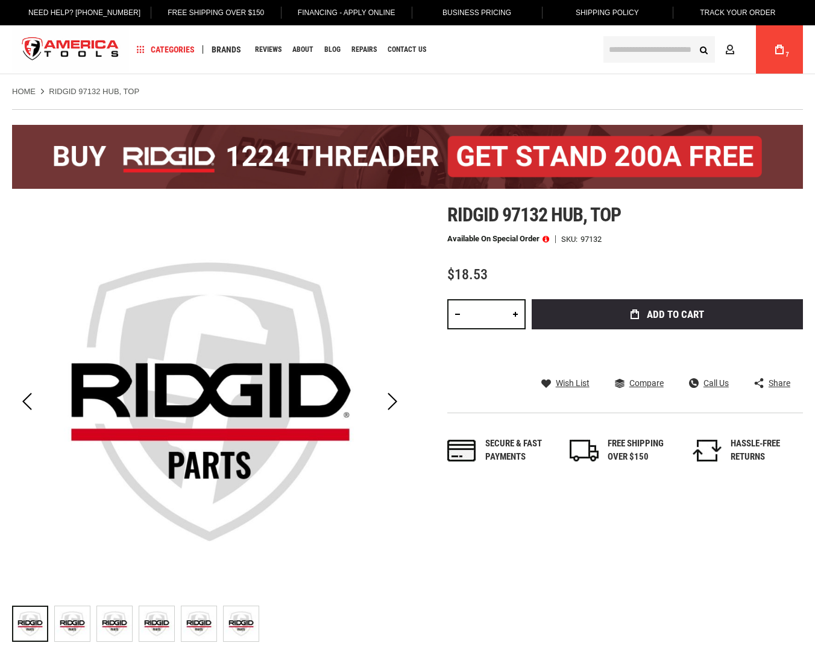
click at [642, 319] on button "Add to Cart" at bounding box center [667, 314] width 271 height 30
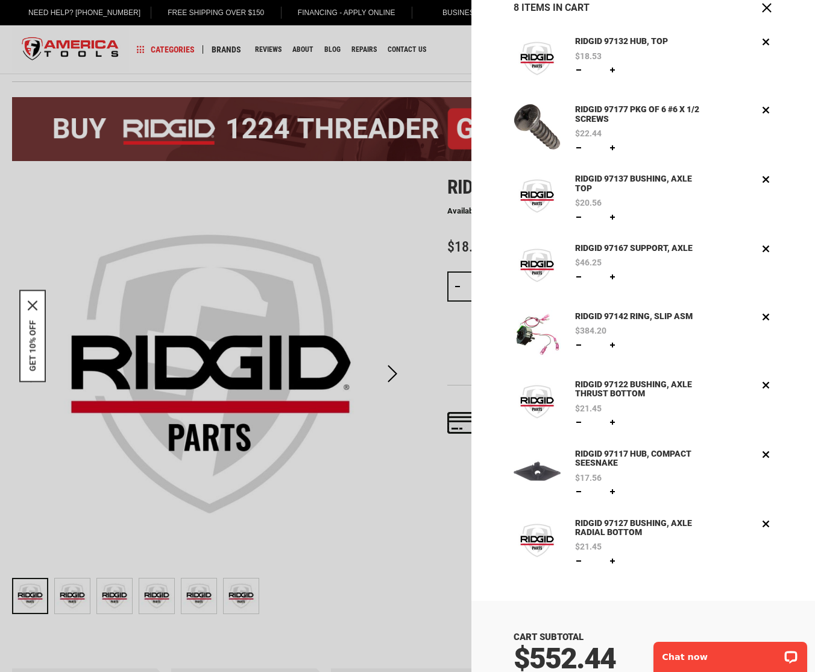
scroll to position [62, 0]
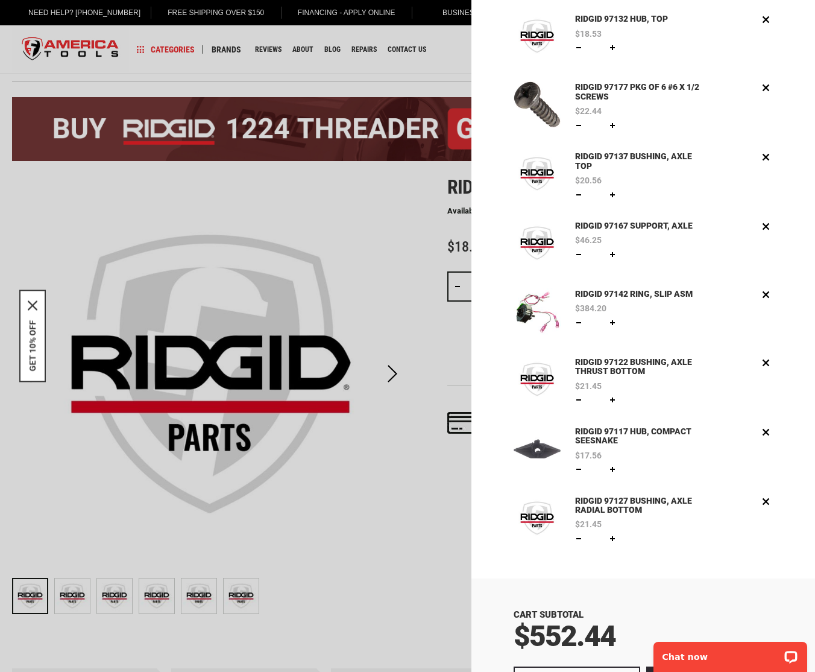
drag, startPoint x: 382, startPoint y: 34, endPoint x: 391, endPoint y: 36, distance: 9.8
click at [382, 34] on div at bounding box center [407, 336] width 815 height 672
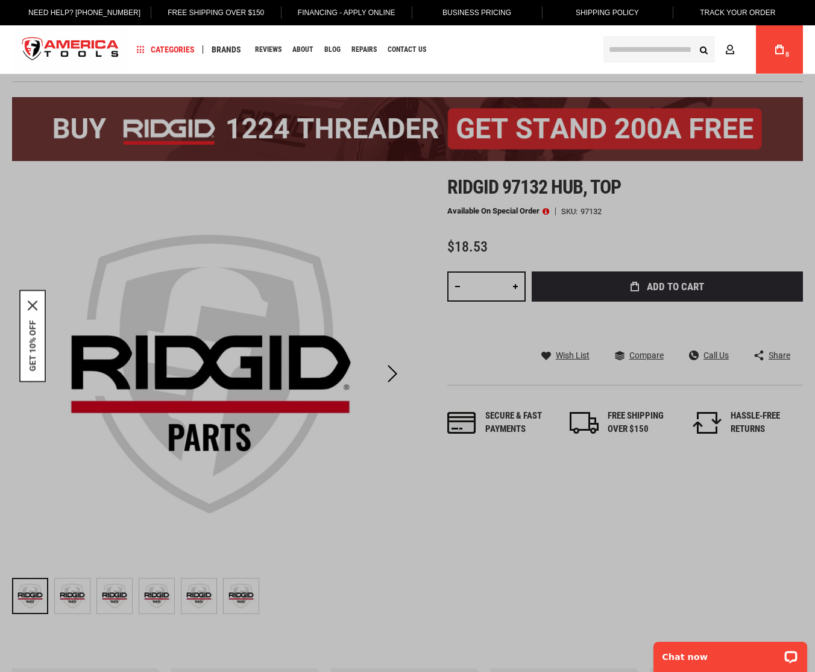
click at [654, 48] on input "text" at bounding box center [660, 49] width 112 height 27
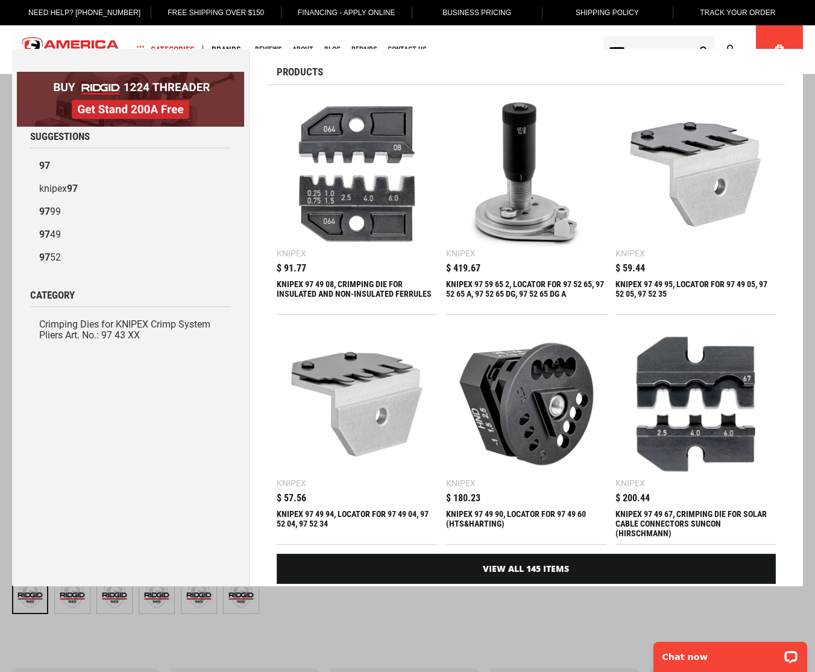
type input "*****"
click at [692, 38] on button "Search" at bounding box center [703, 49] width 23 height 23
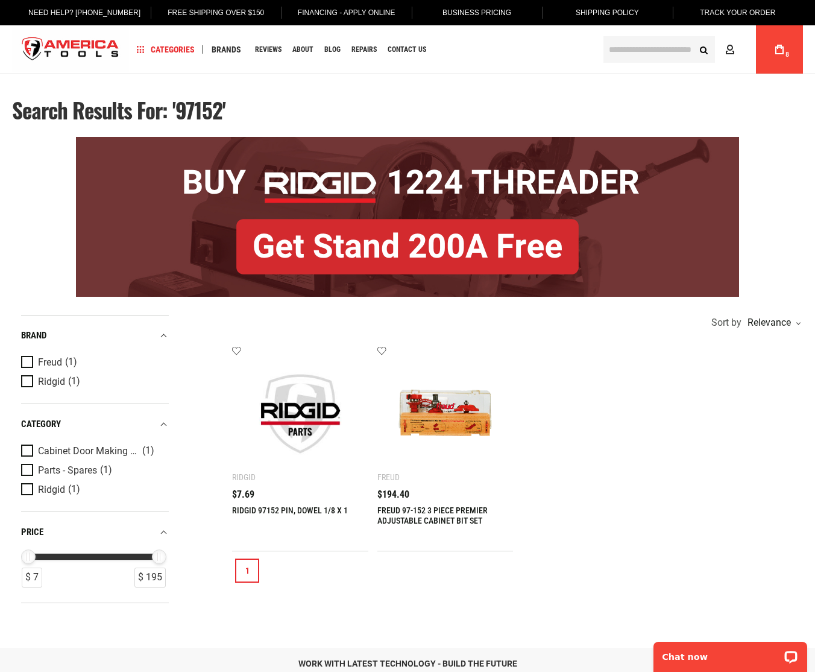
click at [290, 428] on img at bounding box center [300, 414] width 112 height 112
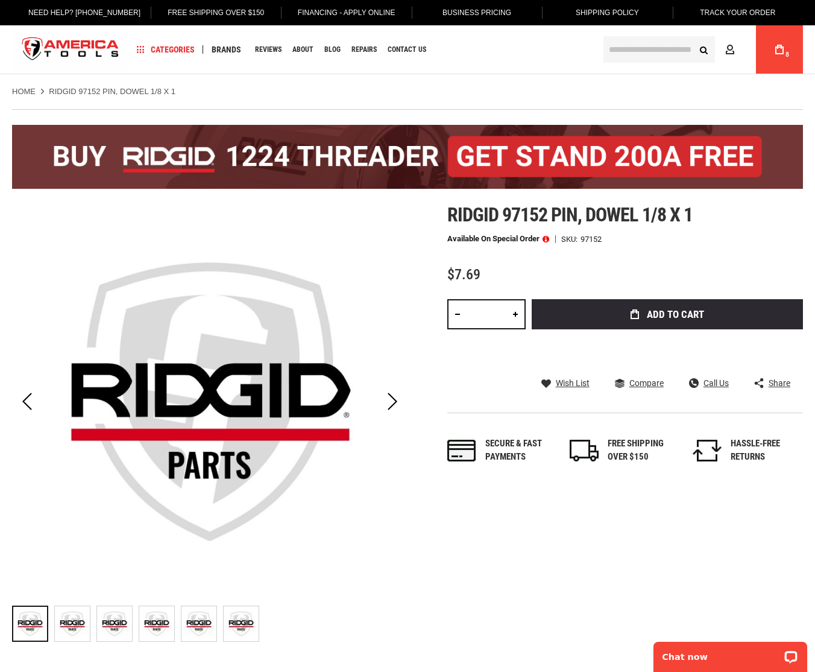
click at [657, 314] on span "Add to Cart" at bounding box center [675, 314] width 57 height 10
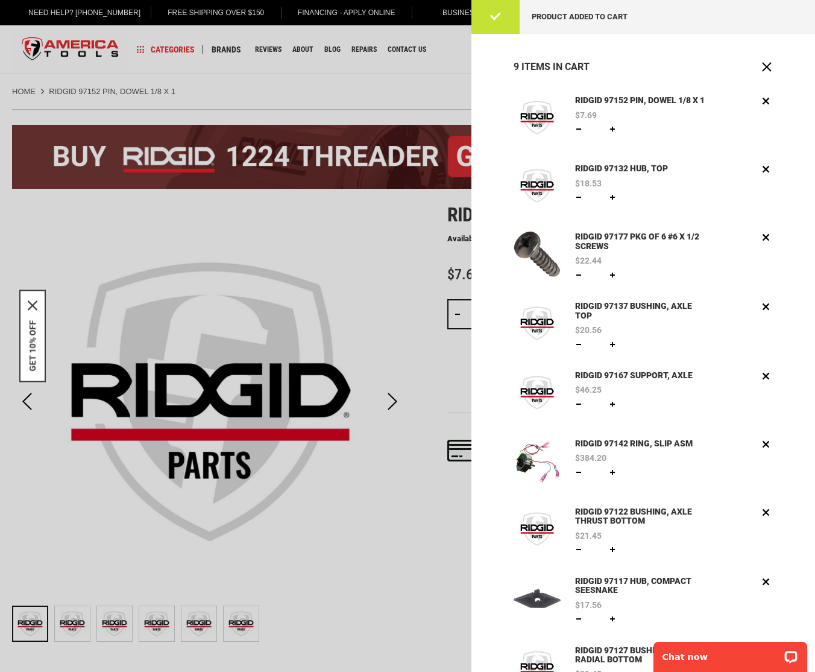
drag, startPoint x: 446, startPoint y: 93, endPoint x: 523, endPoint y: 80, distance: 79.0
click at [446, 93] on div at bounding box center [407, 336] width 815 height 672
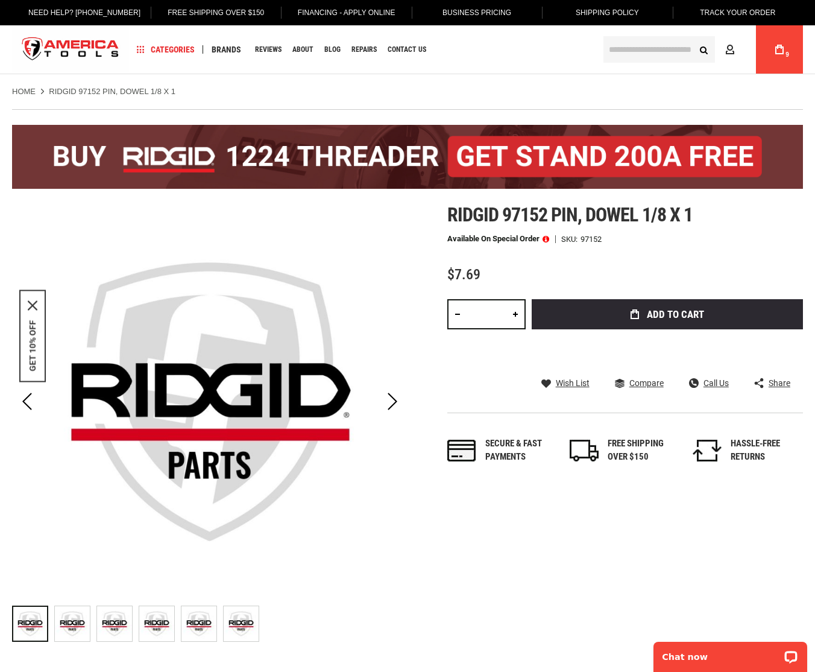
click at [636, 54] on input "text" at bounding box center [660, 49] width 112 height 27
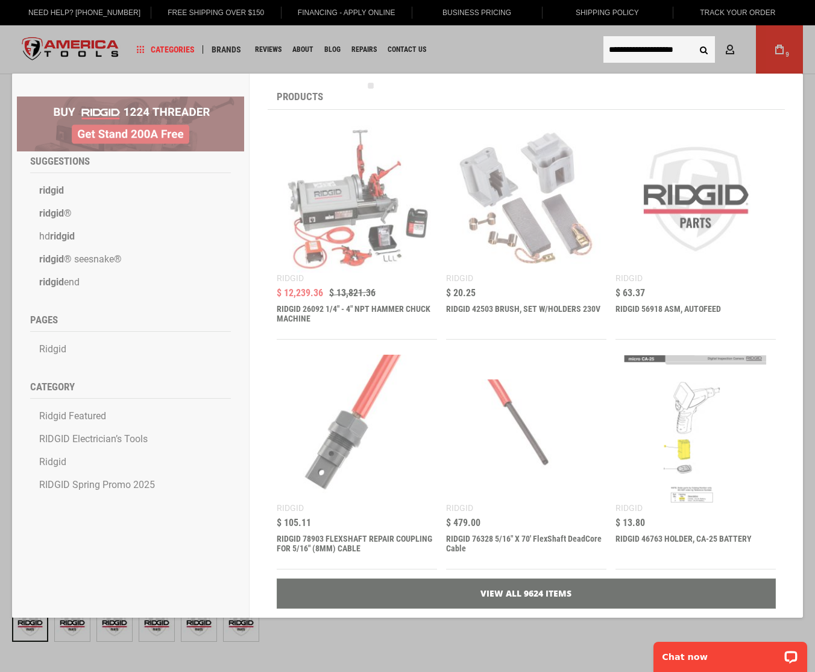
type input "**********"
click at [692, 38] on button "Search" at bounding box center [703, 49] width 23 height 23
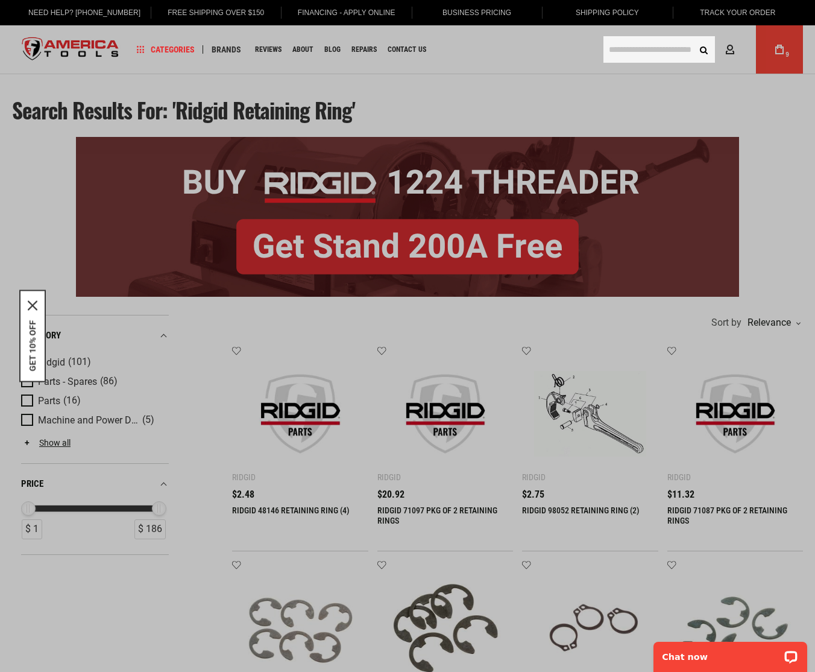
click at [638, 51] on input "text" at bounding box center [660, 49] width 112 height 27
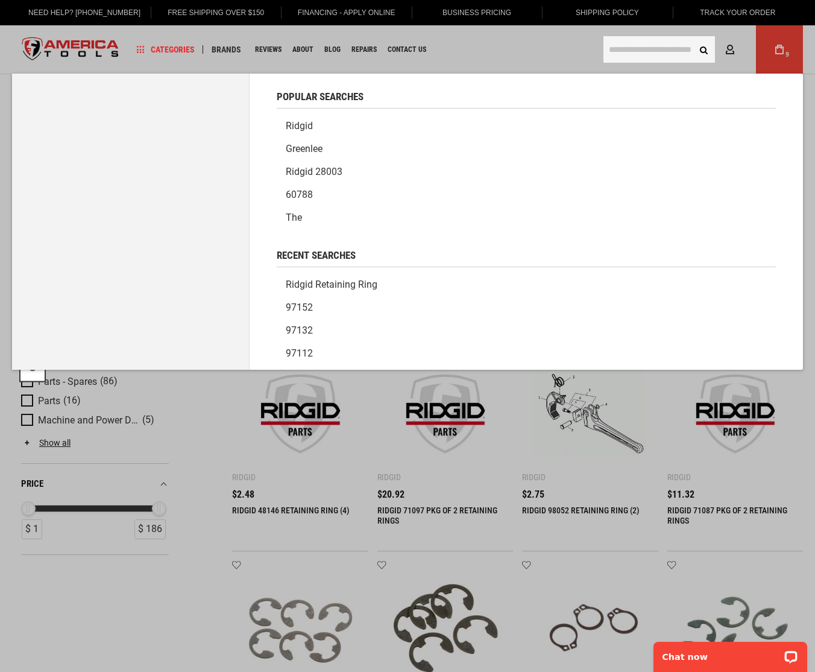
click at [372, 279] on link "ridgid retaining ring" at bounding box center [526, 284] width 499 height 23
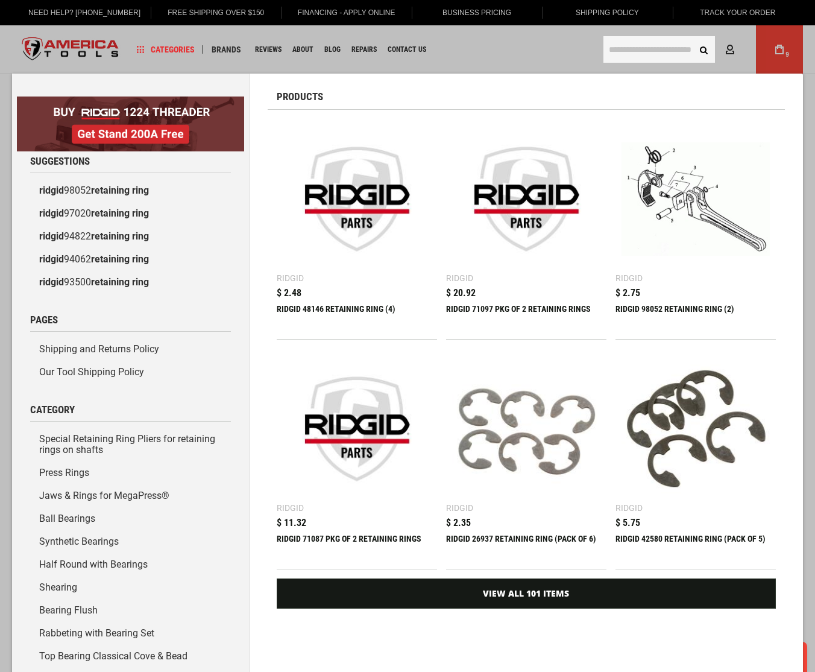
click at [657, 50] on input "text" at bounding box center [660, 49] width 112 height 27
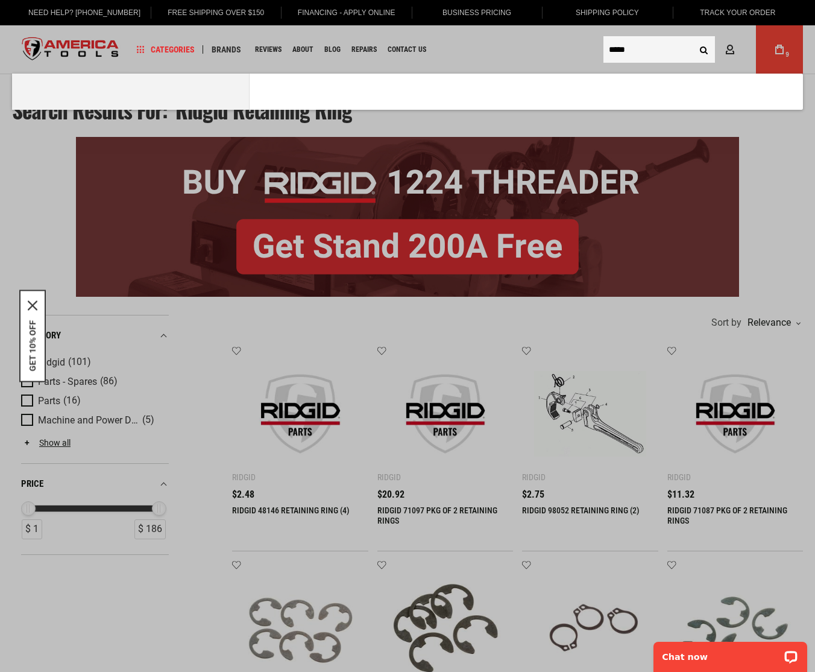
type input "*****"
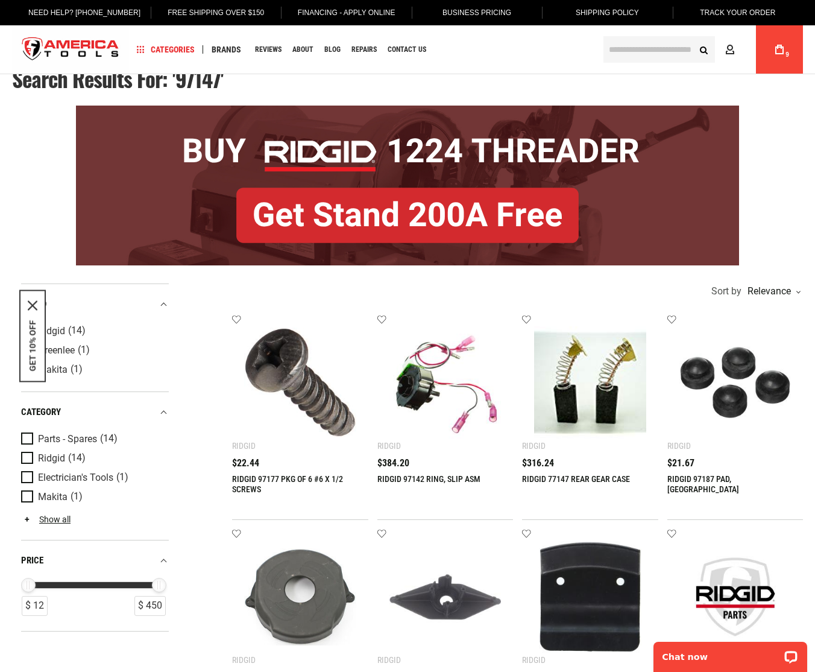
scroll to position [33, 0]
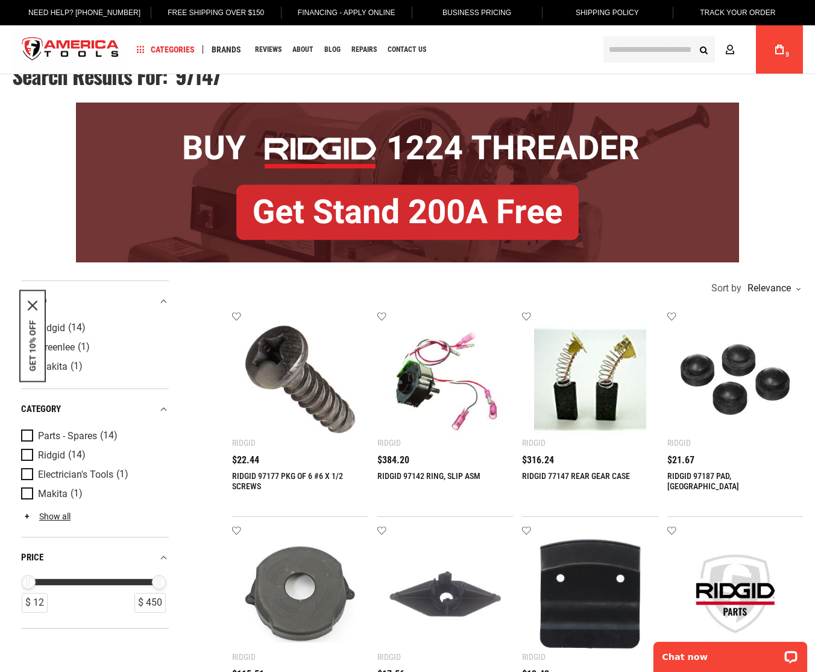
click at [645, 54] on body "The store will not work correctly in the case when cookies are disabled. Langua…" at bounding box center [407, 303] width 815 height 672
type input "*****"
click at [692, 38] on button "Search" at bounding box center [703, 49] width 23 height 23
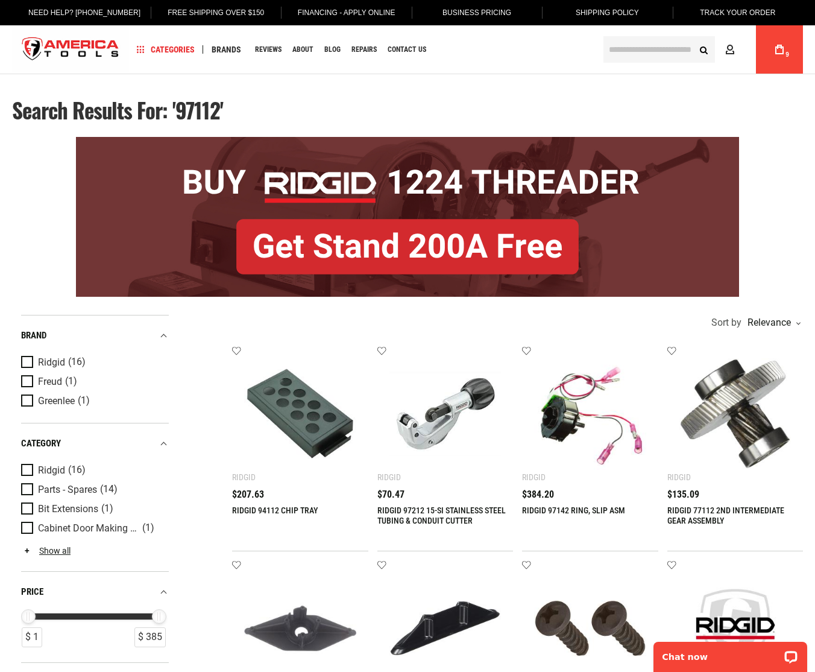
click at [620, 52] on input "text" at bounding box center [660, 49] width 112 height 27
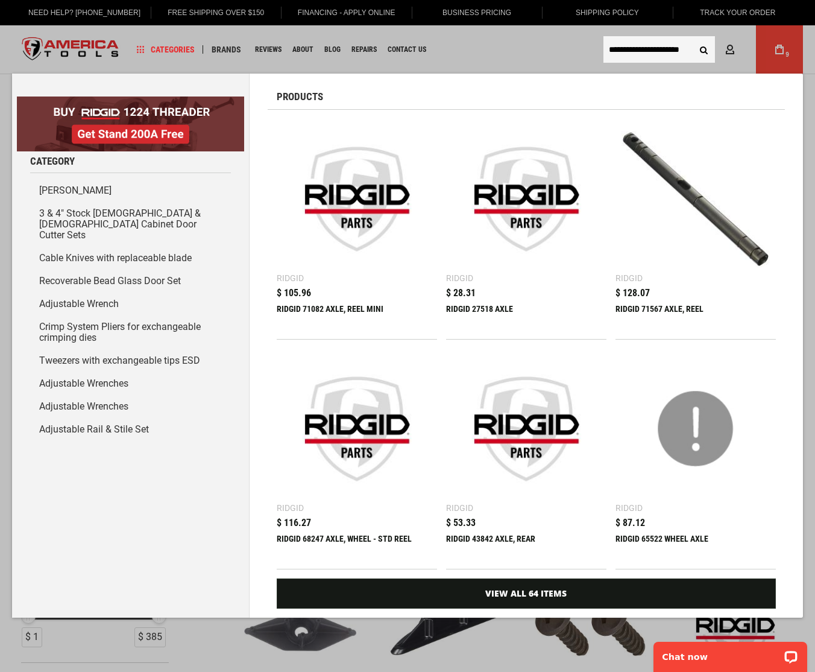
scroll to position [0, 3]
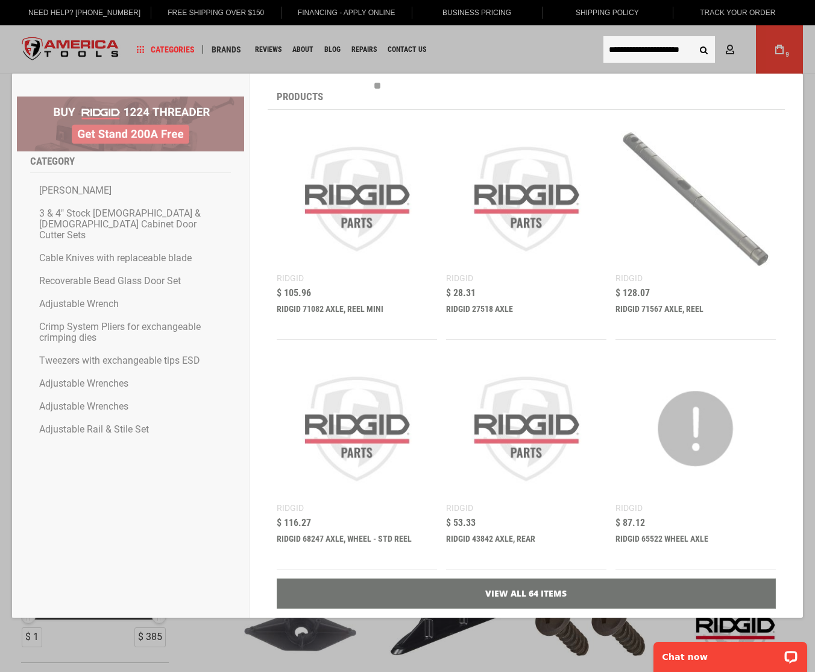
type input "**********"
click at [692, 38] on button "Search" at bounding box center [703, 49] width 23 height 23
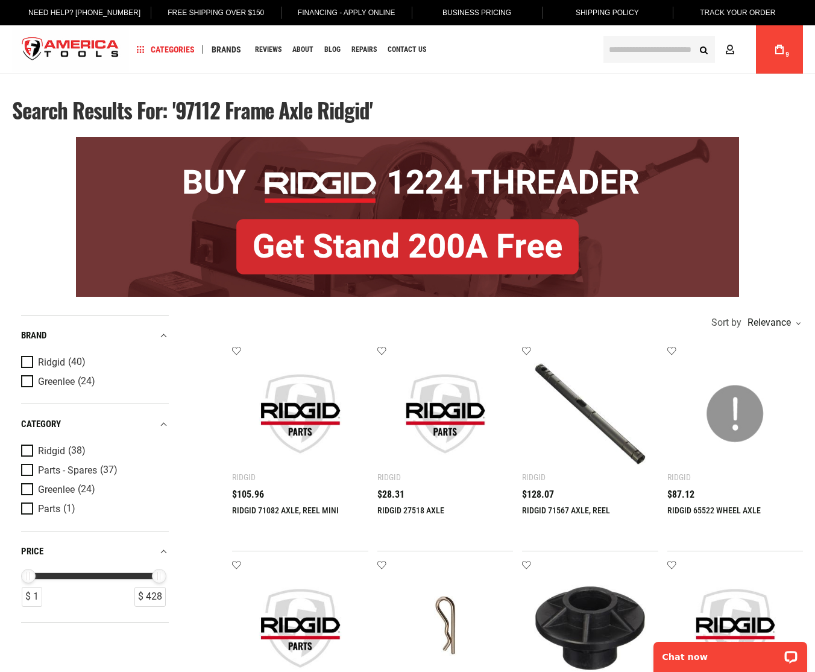
click at [312, 418] on img at bounding box center [300, 414] width 112 height 112
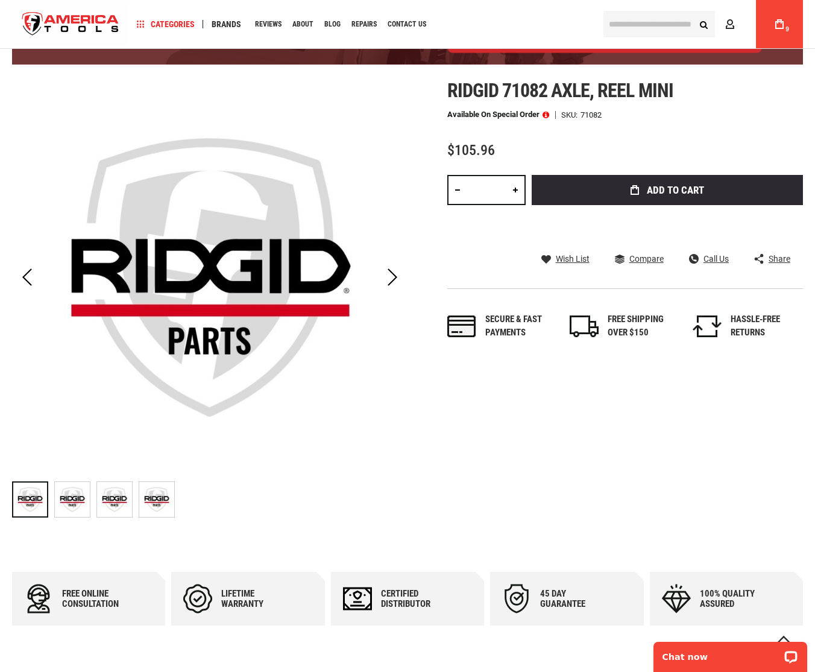
scroll to position [123, 0]
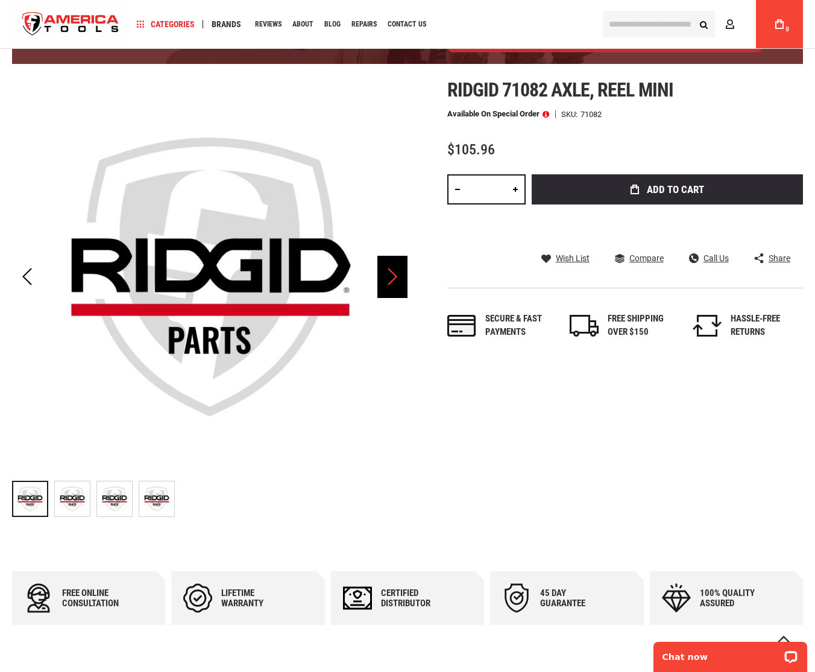
click at [403, 287] on div "Next" at bounding box center [393, 277] width 30 height 42
click at [403, 286] on div "Next" at bounding box center [393, 277] width 30 height 42
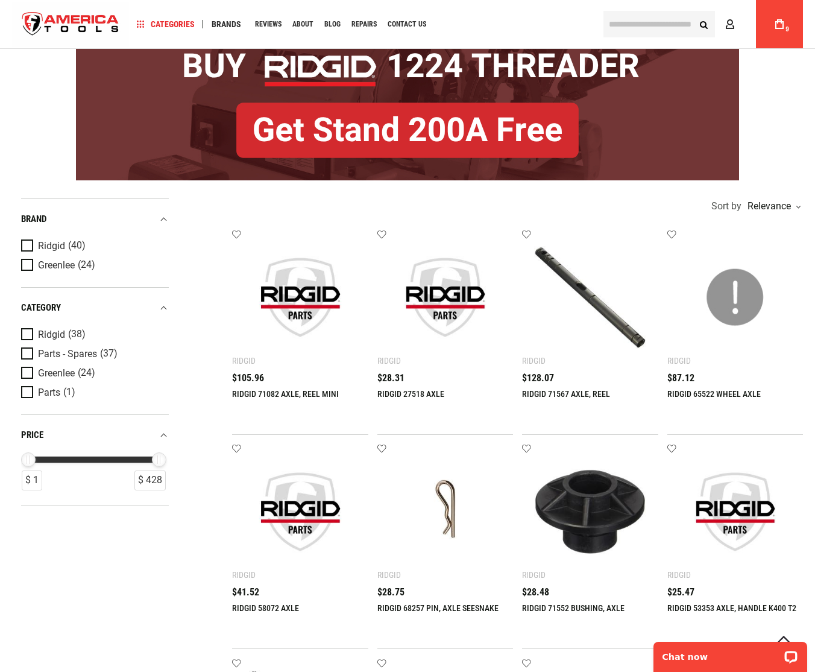
scroll to position [115, 0]
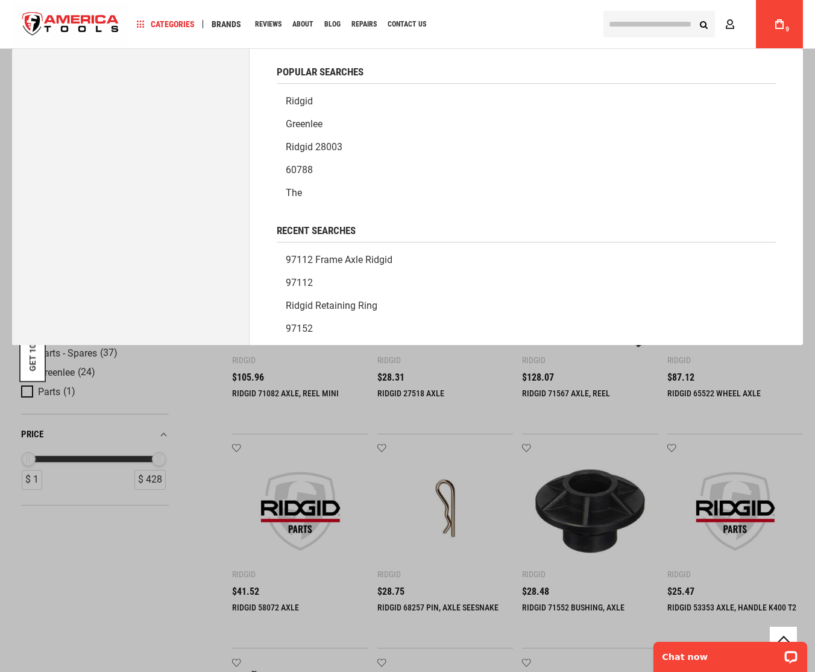
click at [620, 22] on input "text" at bounding box center [660, 24] width 112 height 27
paste input "*********"
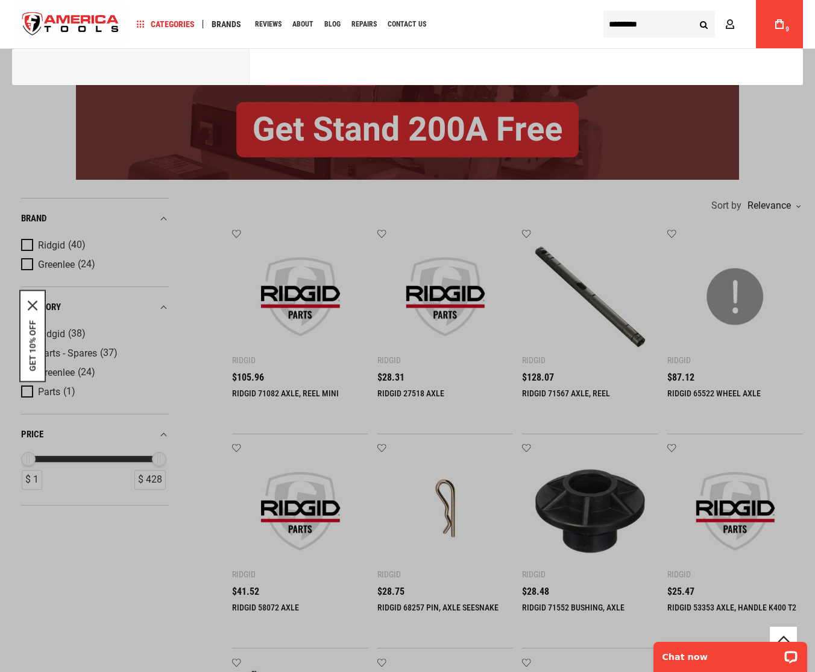
type input "*********"
click at [692, 13] on button "Search" at bounding box center [703, 24] width 23 height 23
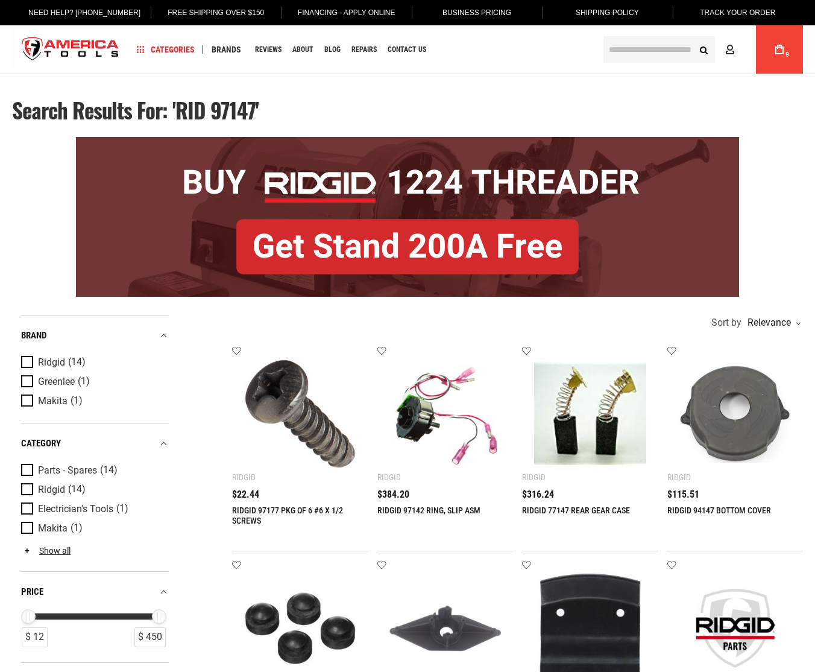
click at [634, 46] on input "text" at bounding box center [660, 49] width 112 height 27
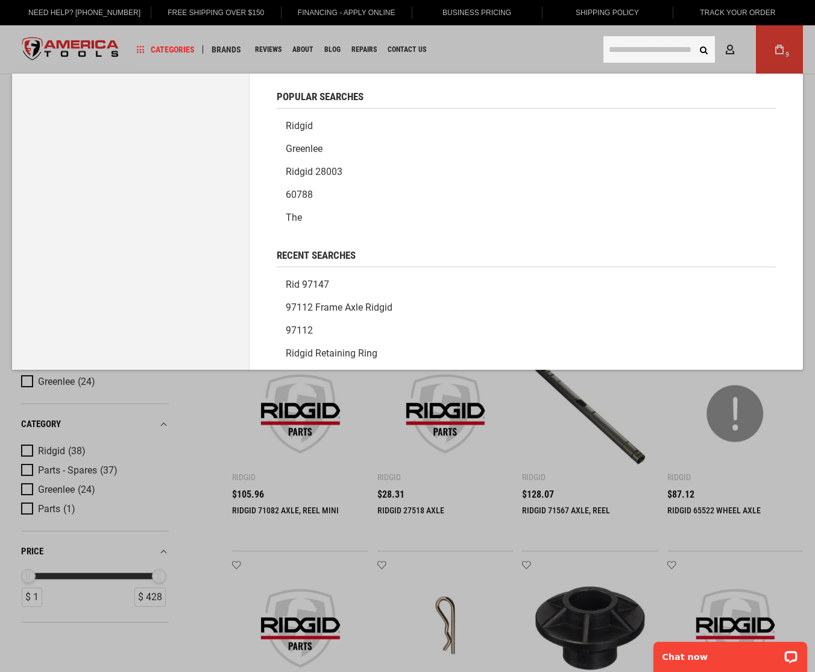
click at [650, 52] on input "text" at bounding box center [660, 49] width 112 height 27
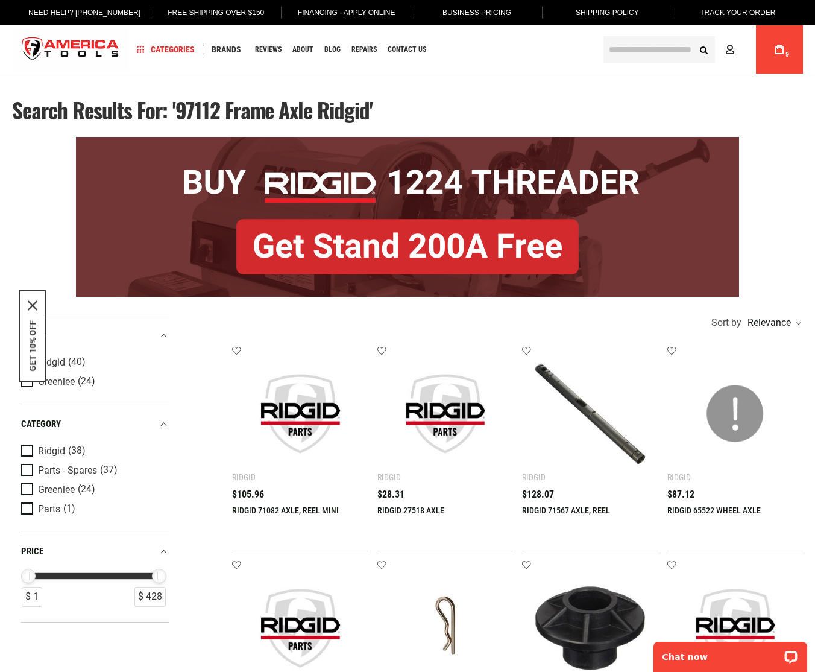
click at [786, 50] on link "My Cart 9" at bounding box center [779, 49] width 23 height 48
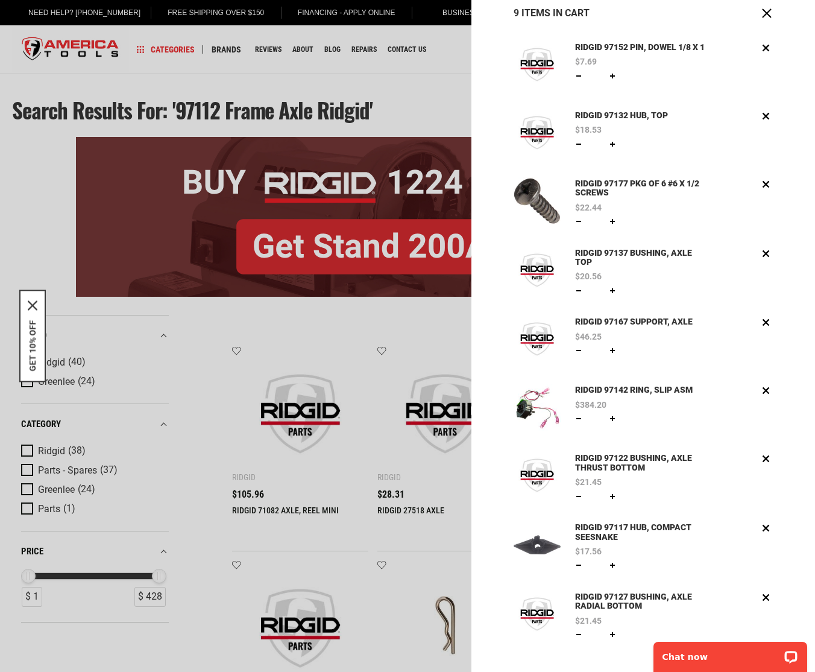
scroll to position [24, 0]
